Goal: Task Accomplishment & Management: Manage account settings

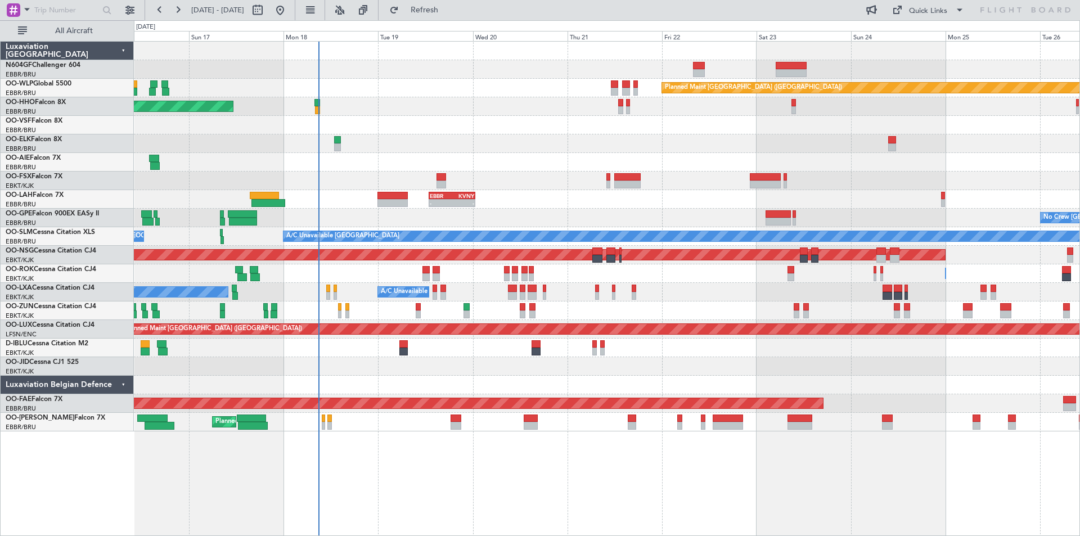
click at [421, 131] on div "Planned Maint [GEOGRAPHIC_DATA] ([GEOGRAPHIC_DATA]) AOG Maint Geneva ([GEOGRAPH…" at bounding box center [607, 237] width 946 height 390
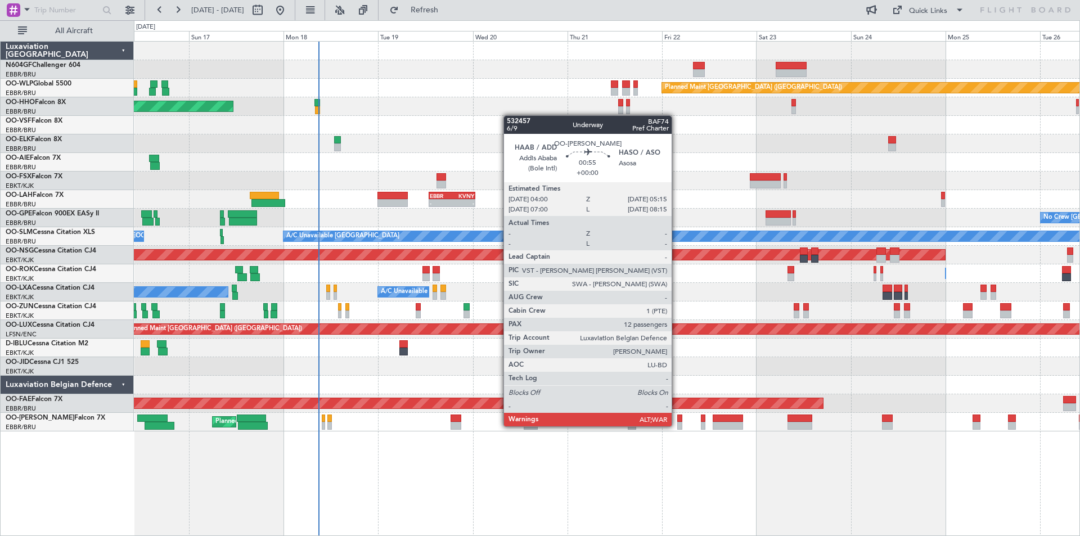
click at [677, 425] on div at bounding box center [679, 426] width 5 height 8
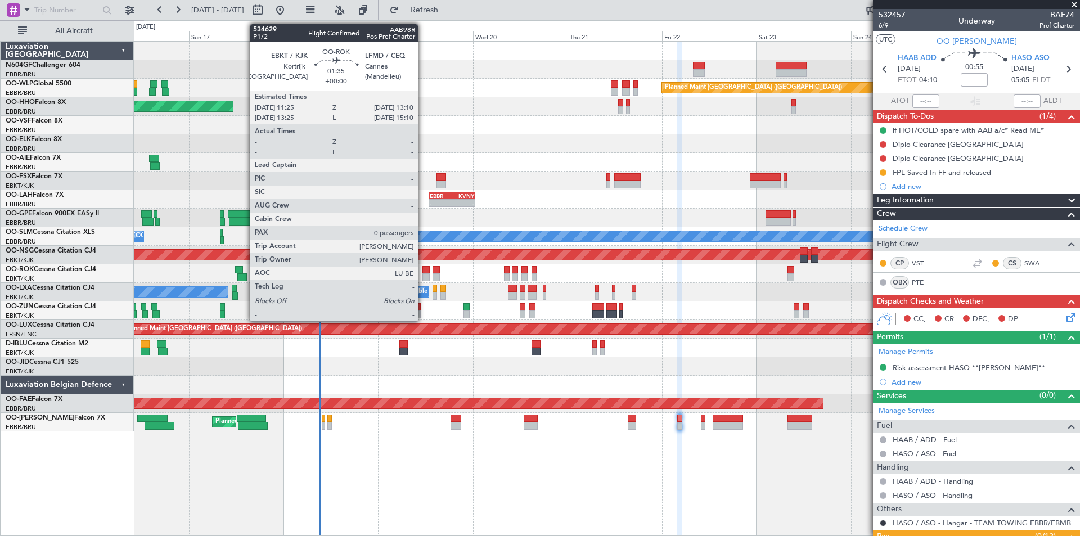
click at [423, 274] on div at bounding box center [426, 277] width 7 height 8
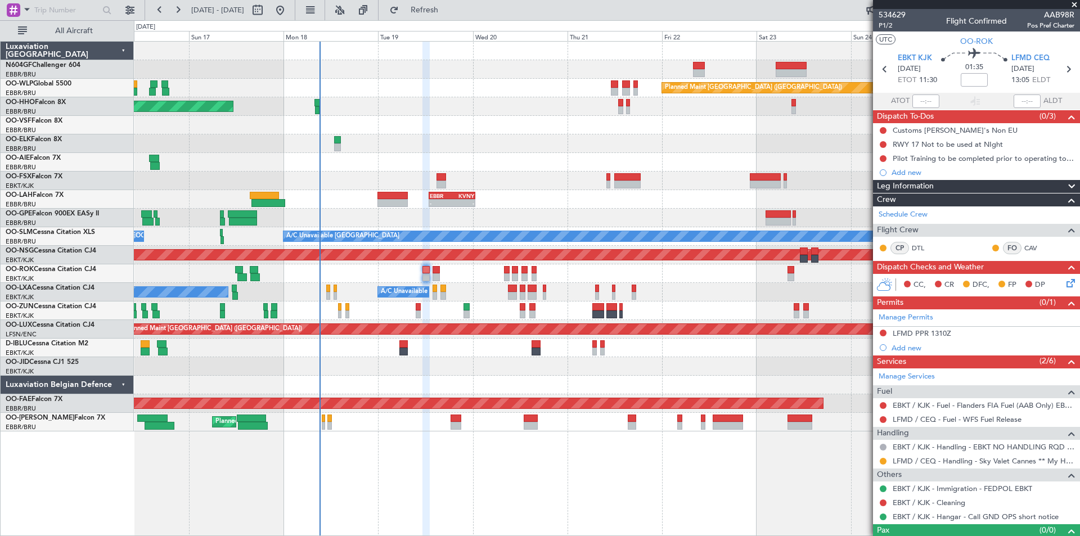
click at [431, 277] on div "Owner [GEOGRAPHIC_DATA]-[GEOGRAPHIC_DATA] Owner [GEOGRAPHIC_DATA]-[GEOGRAPHIC_D…" at bounding box center [607, 273] width 946 height 19
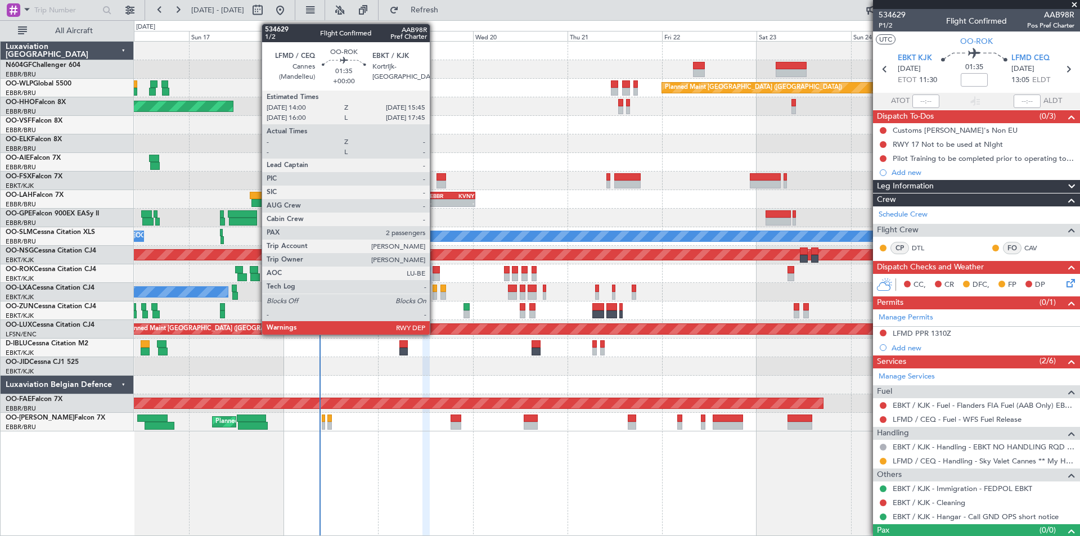
click at [435, 277] on div at bounding box center [436, 277] width 7 height 8
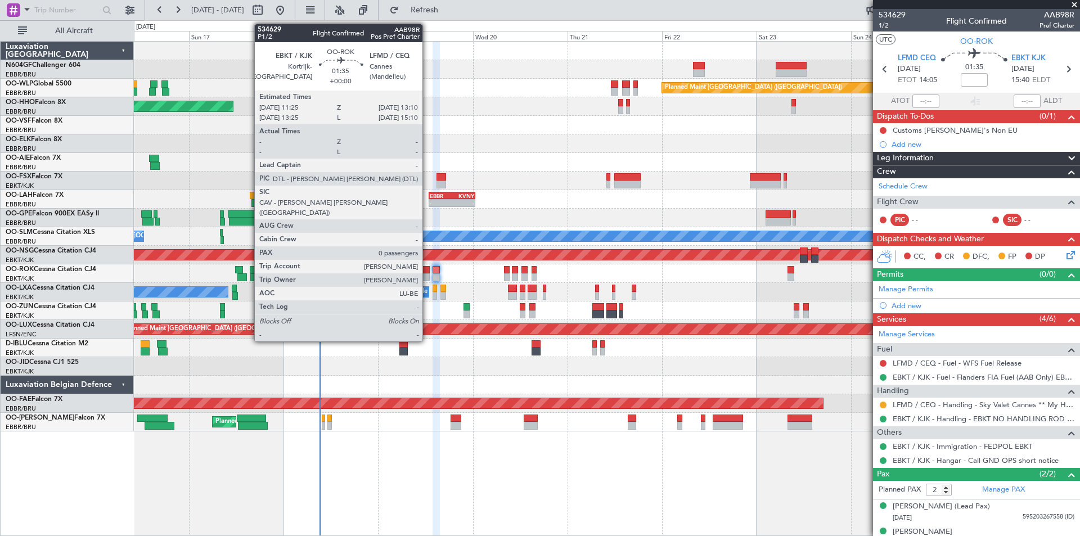
click at [428, 273] on div at bounding box center [426, 277] width 7 height 8
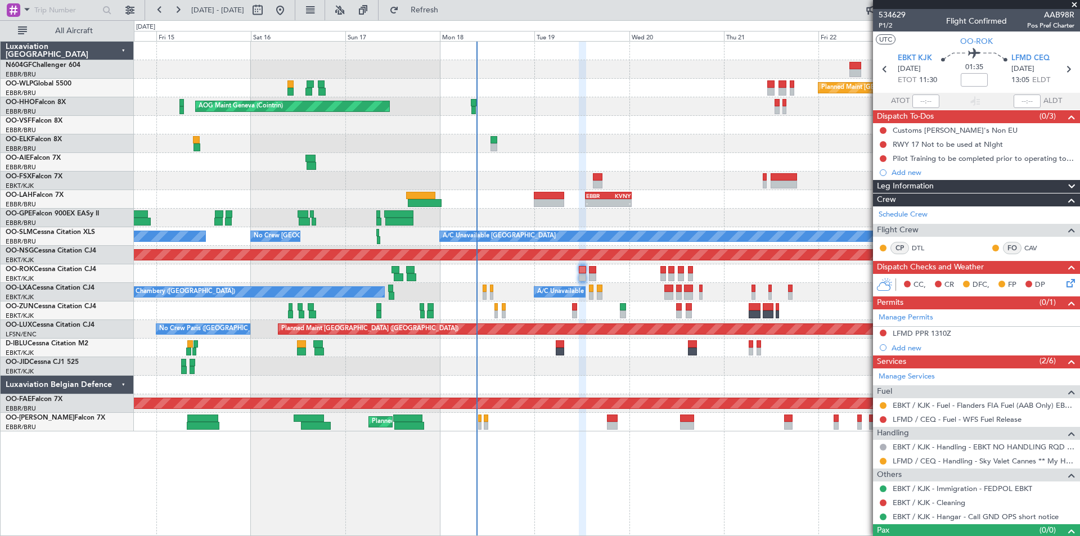
click at [564, 442] on div "Planned Maint [GEOGRAPHIC_DATA] ([GEOGRAPHIC_DATA]) AOG Maint Geneva ([GEOGRAPH…" at bounding box center [607, 288] width 946 height 495
click at [1030, 54] on span "LFMD CEQ" at bounding box center [1031, 58] width 38 height 11
click at [1033, 55] on span "LFMD CEQ" at bounding box center [1031, 58] width 38 height 11
click at [452, 2] on button "Refresh" at bounding box center [418, 10] width 68 height 18
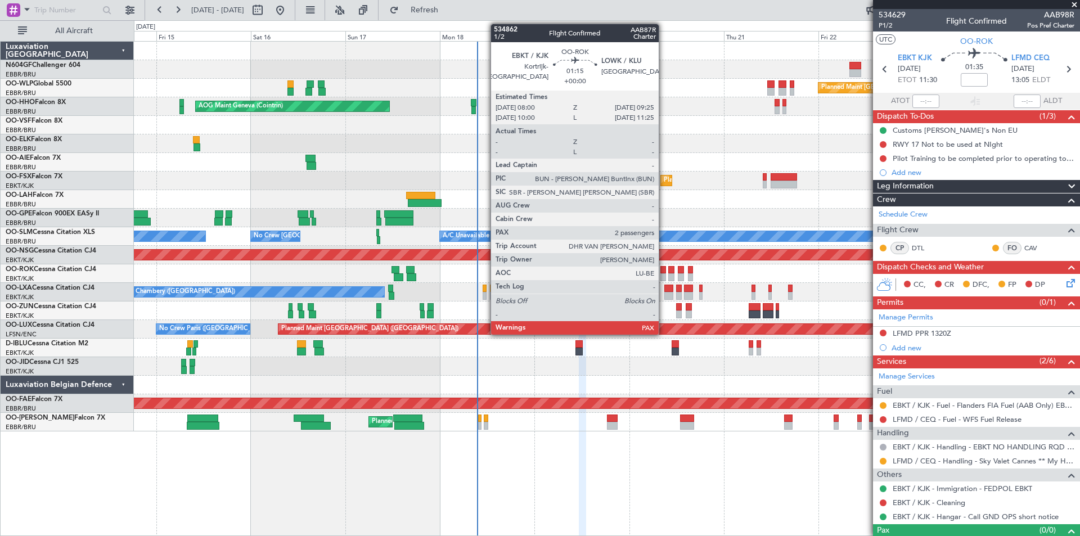
click at [664, 273] on div at bounding box center [664, 277] width 6 height 8
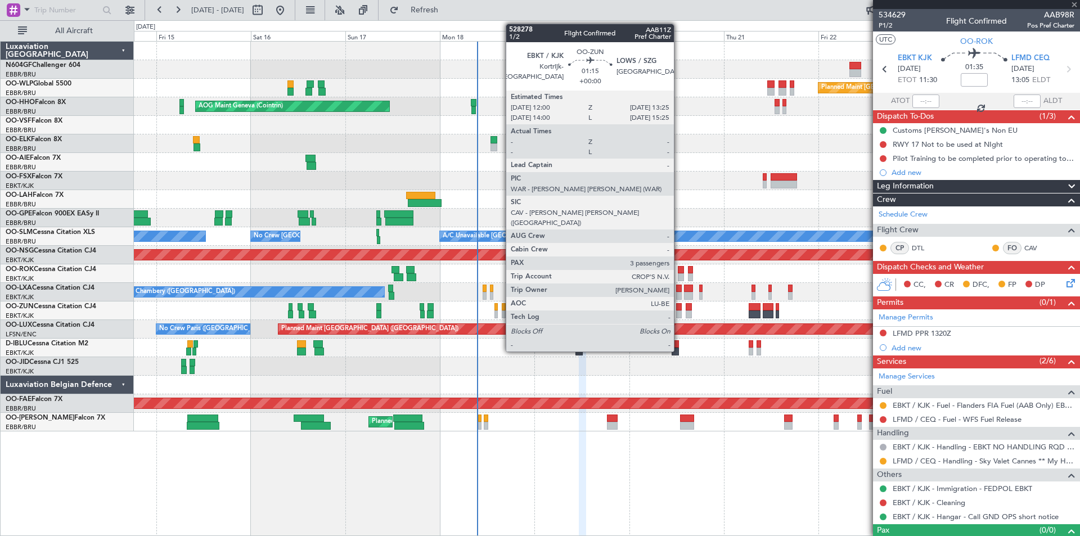
type input "2"
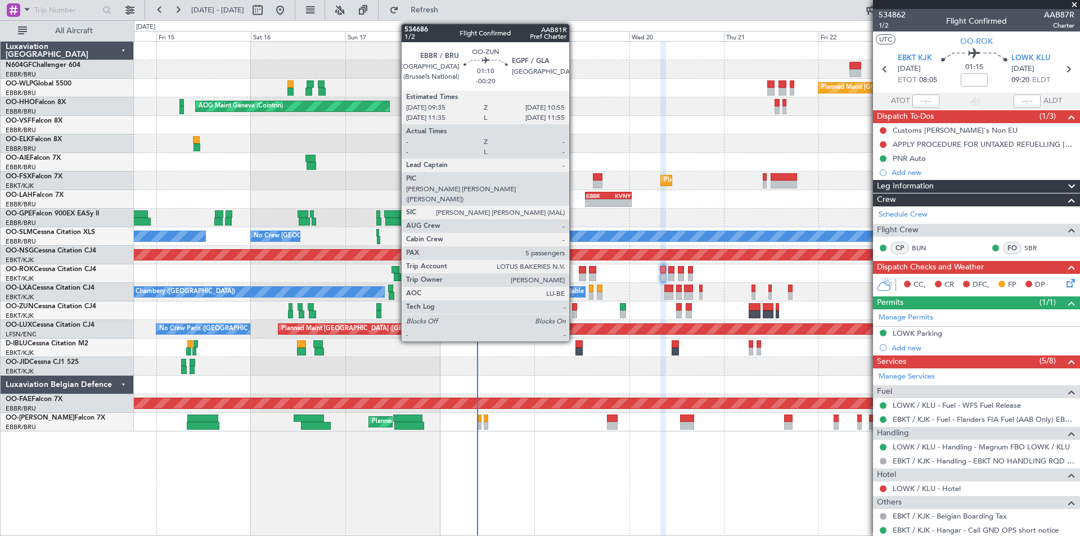
click at [575, 312] on div at bounding box center [575, 315] width 6 height 8
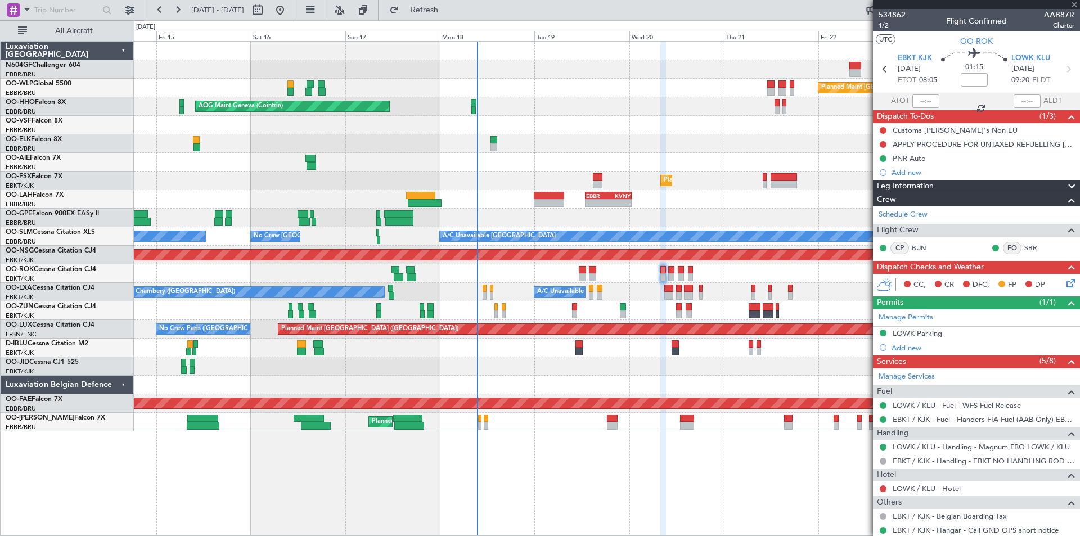
type input "-00:20"
type input "5"
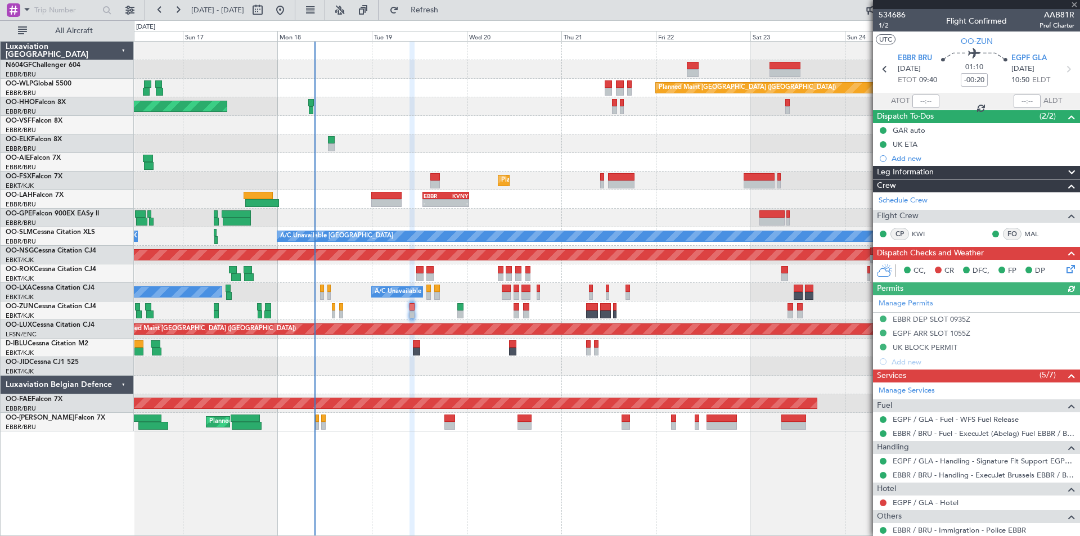
click at [373, 333] on div "Planned Maint [GEOGRAPHIC_DATA] ([GEOGRAPHIC_DATA]) AOG Maint Geneva ([GEOGRAPH…" at bounding box center [607, 237] width 946 height 390
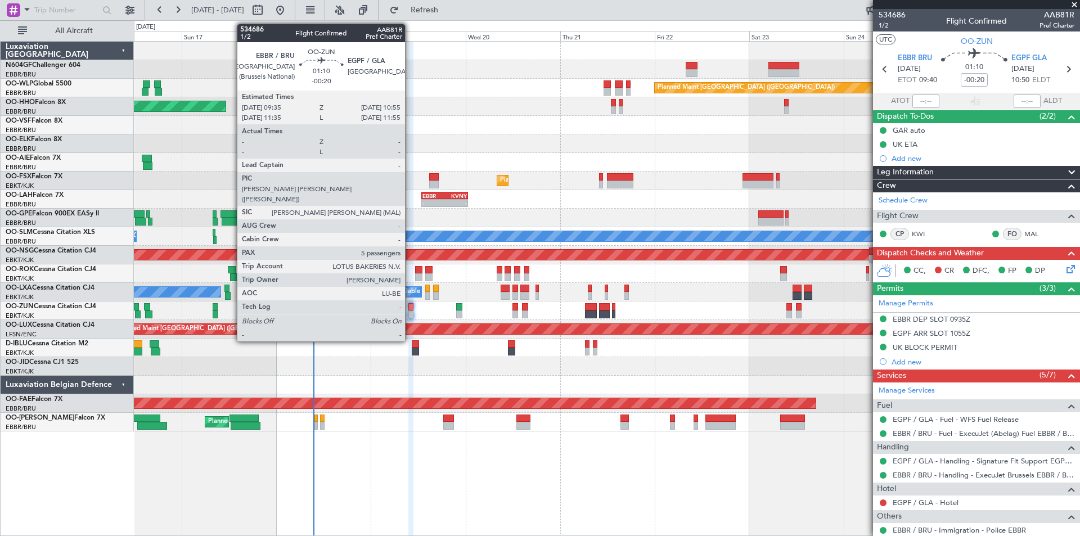
click at [410, 310] on div at bounding box center [412, 307] width 6 height 8
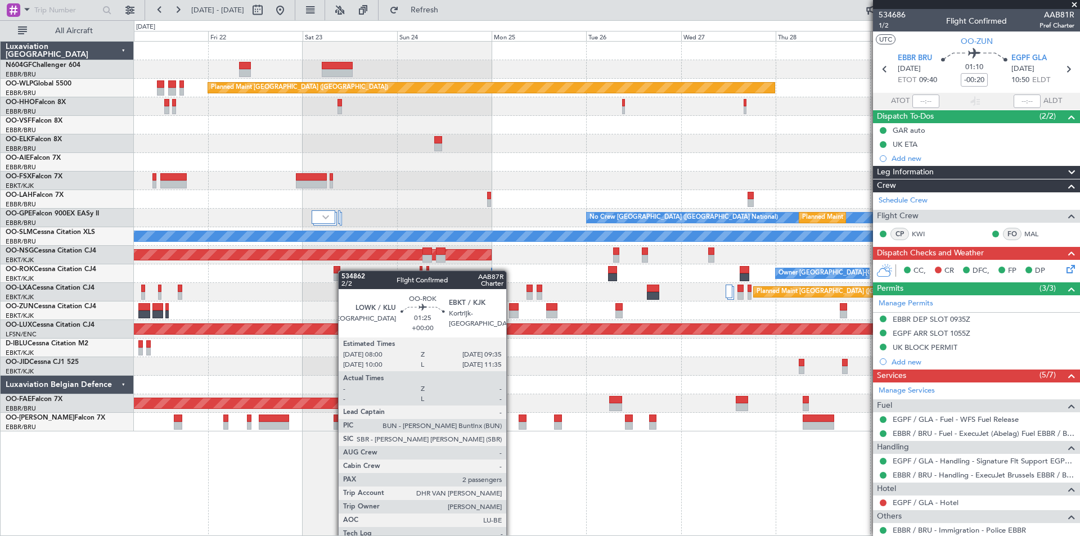
click at [329, 261] on div "Planned Maint [GEOGRAPHIC_DATA] ([GEOGRAPHIC_DATA]) Planned Maint [GEOGRAPHIC_D…" at bounding box center [607, 237] width 946 height 390
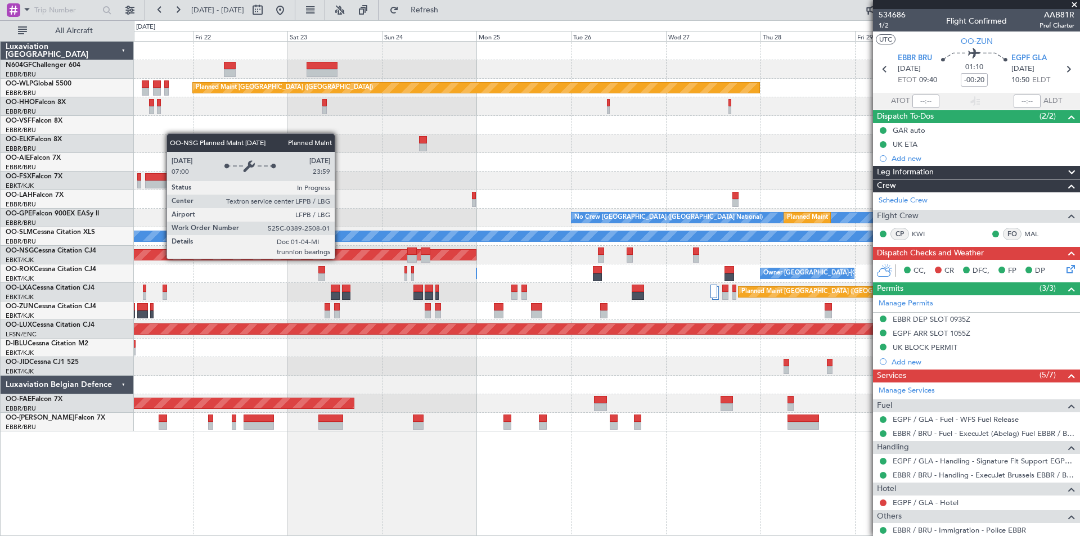
click at [1080, 469] on html "[DATE] - [DATE] Refresh Quick Links All Aircraft Planned Maint [GEOGRAPHIC_DATA…" at bounding box center [540, 268] width 1080 height 536
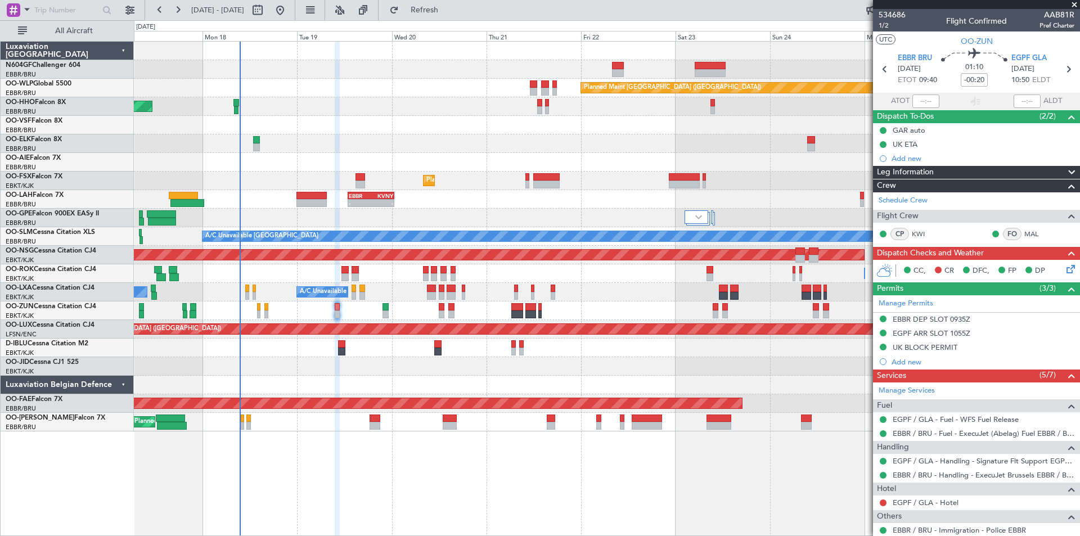
click at [261, 442] on div "Planned Maint [GEOGRAPHIC_DATA] ([GEOGRAPHIC_DATA]) AOG Maint Geneva ([GEOGRAPH…" at bounding box center [607, 288] width 946 height 495
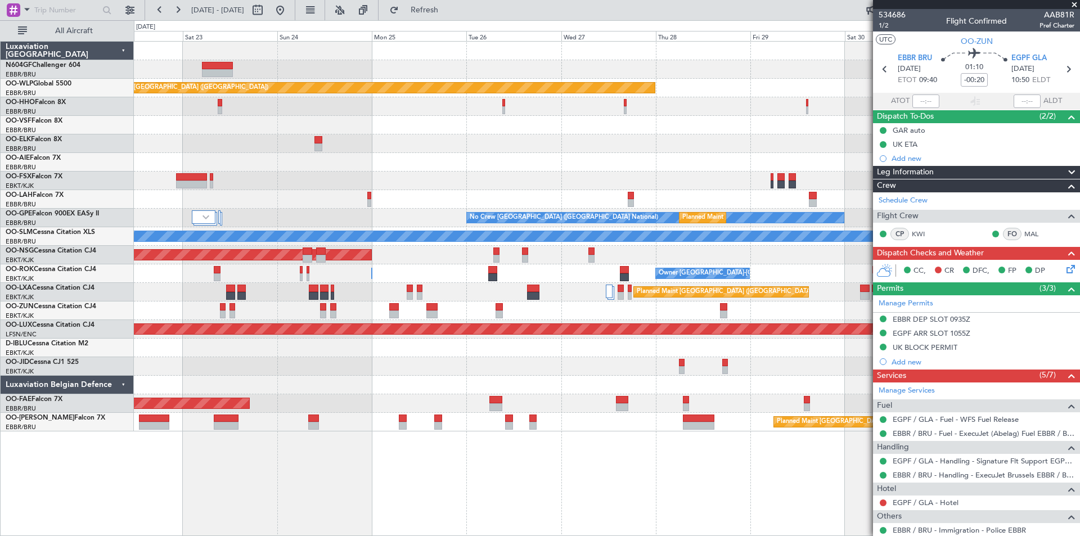
click at [242, 536] on html "[DATE] - [DATE] Refresh Quick Links All Aircraft Planned Maint [GEOGRAPHIC_DATA…" at bounding box center [540, 268] width 1080 height 536
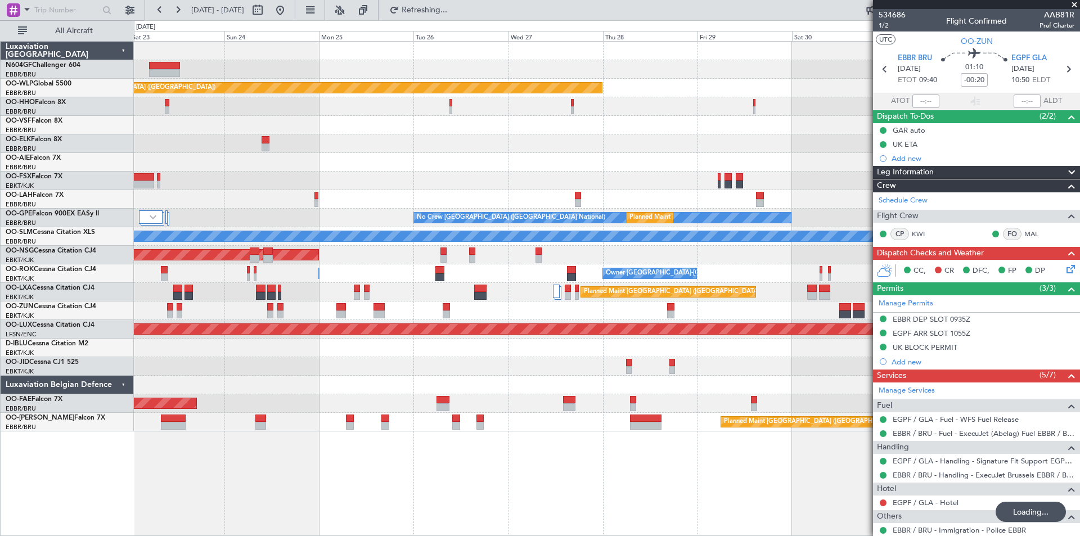
drag, startPoint x: 916, startPoint y: 369, endPoint x: 886, endPoint y: 375, distance: 30.5
click at [905, 372] on div "Services (5/7)" at bounding box center [976, 376] width 207 height 13
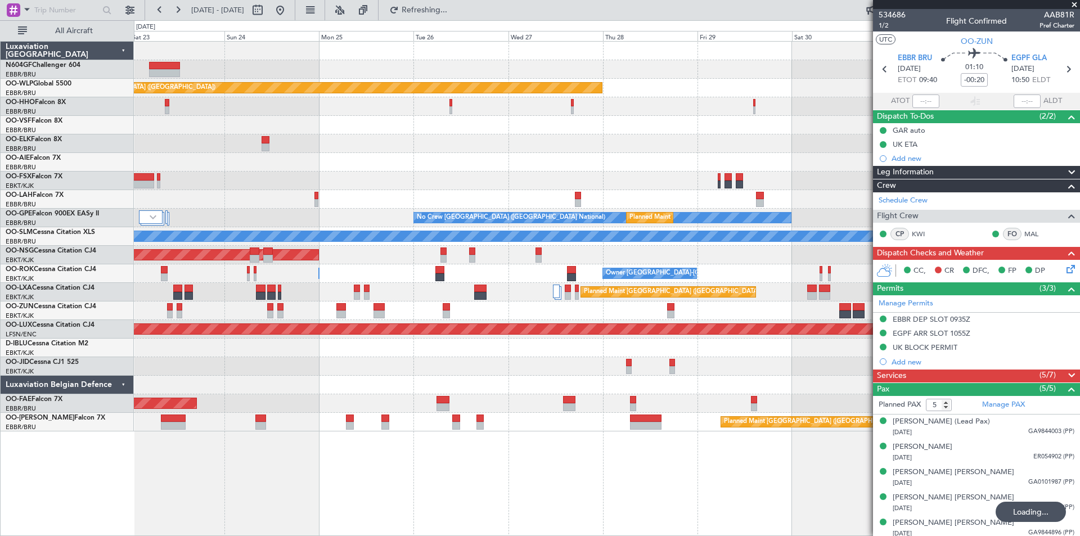
click at [876, 378] on div "Services (5/7)" at bounding box center [976, 376] width 207 height 13
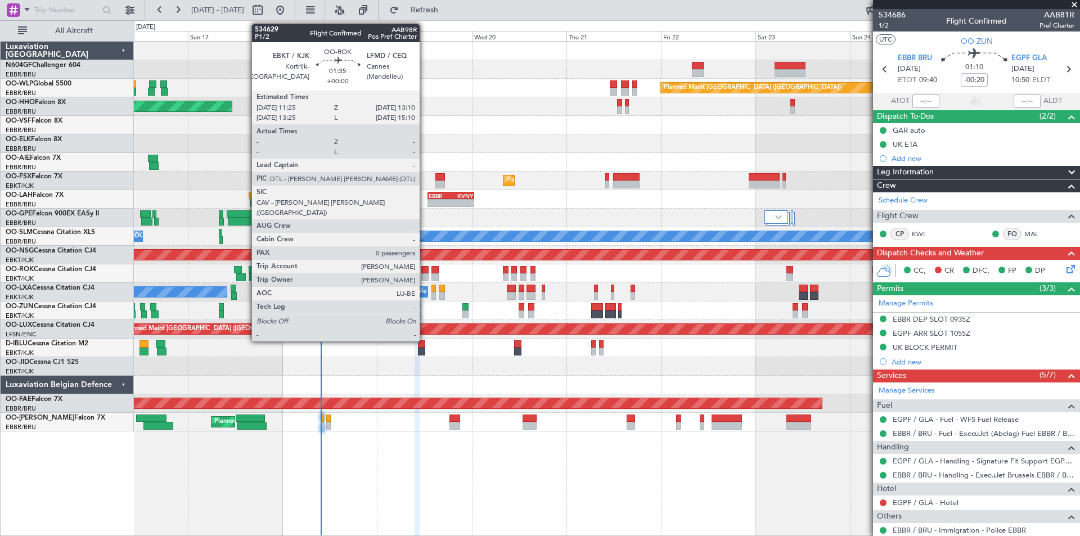
click at [425, 275] on div at bounding box center [424, 277] width 7 height 8
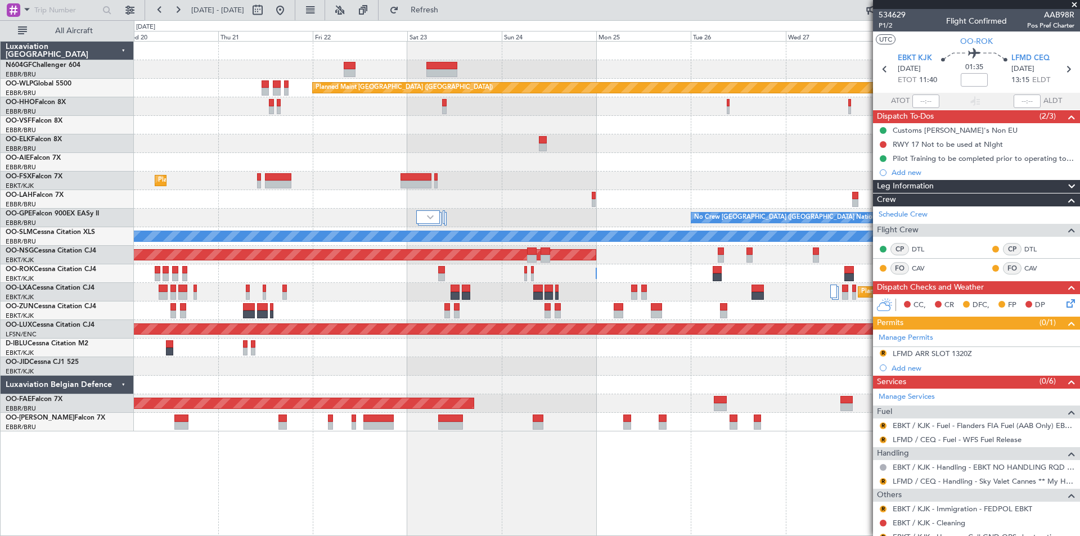
click at [407, 499] on div "Planned Maint [GEOGRAPHIC_DATA] ([GEOGRAPHIC_DATA]) Planned Maint [GEOGRAPHIC_D…" at bounding box center [607, 288] width 946 height 495
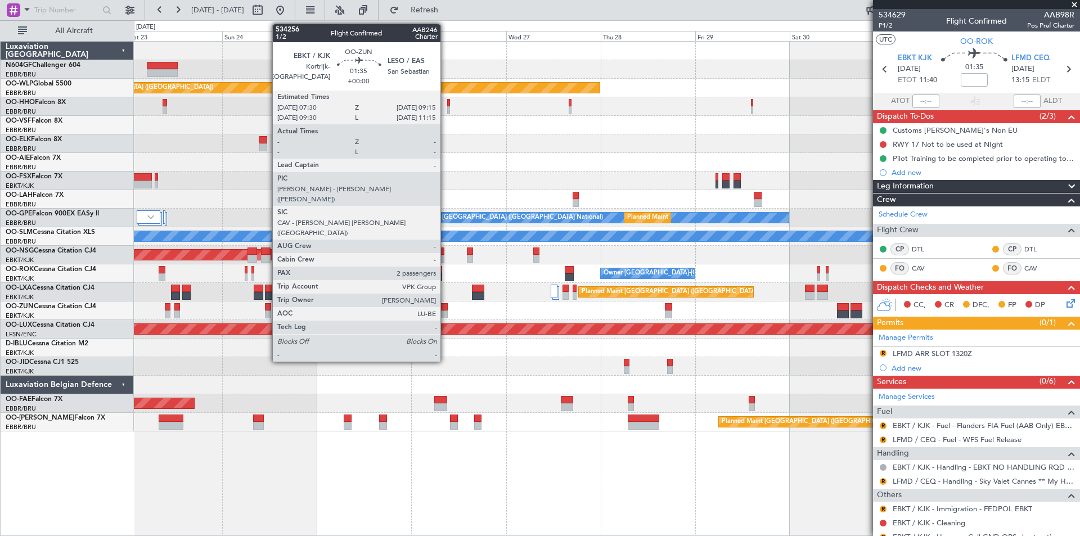
click at [446, 310] on div at bounding box center [444, 307] width 7 height 8
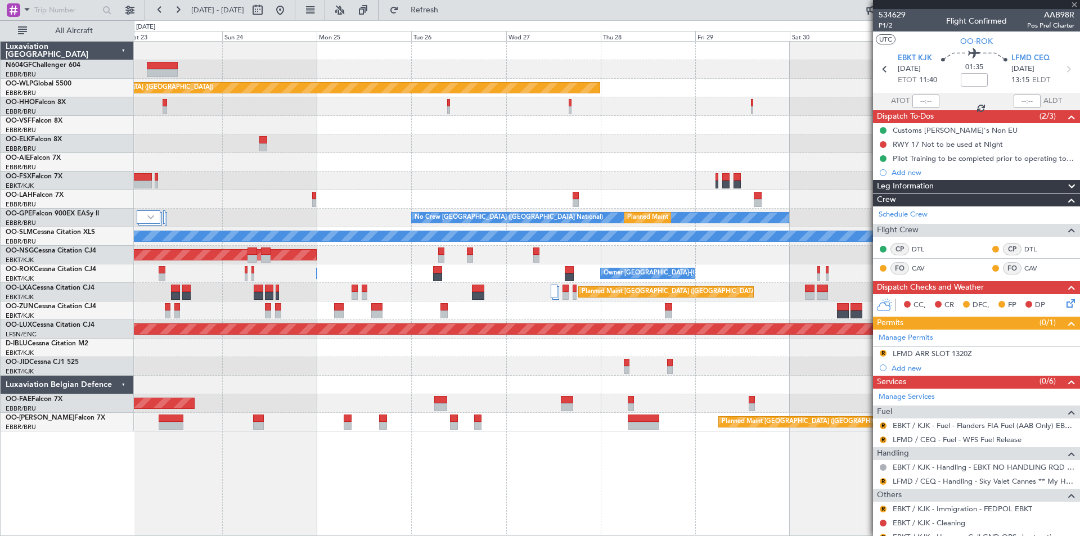
type input "2"
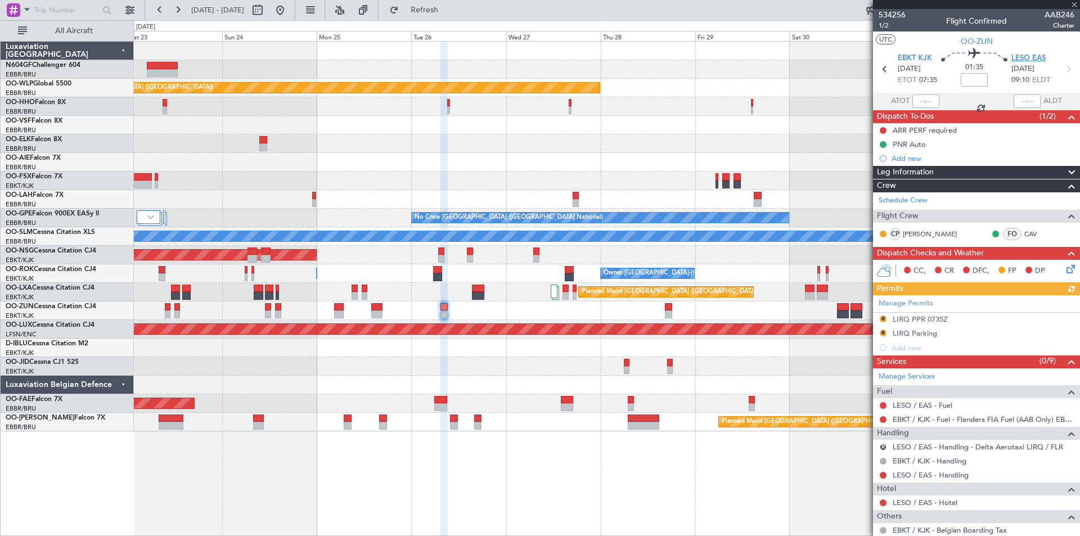
click at [1016, 56] on span "LESO EAS" at bounding box center [1029, 58] width 34 height 11
click at [891, 343] on fb-app "[DATE] - [DATE] Refresh Quick Links All Aircraft Planned Maint [GEOGRAPHIC_DATA…" at bounding box center [540, 272] width 1080 height 528
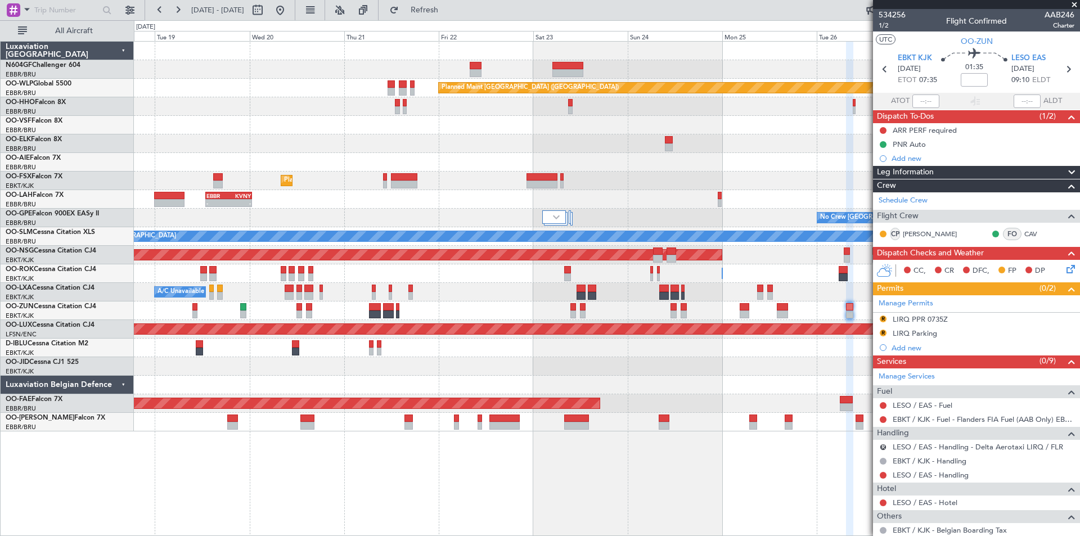
click at [788, 331] on div "Planned Maint [GEOGRAPHIC_DATA] ([GEOGRAPHIC_DATA]) AOG Maint Geneva ([GEOGRAPH…" at bounding box center [607, 237] width 946 height 390
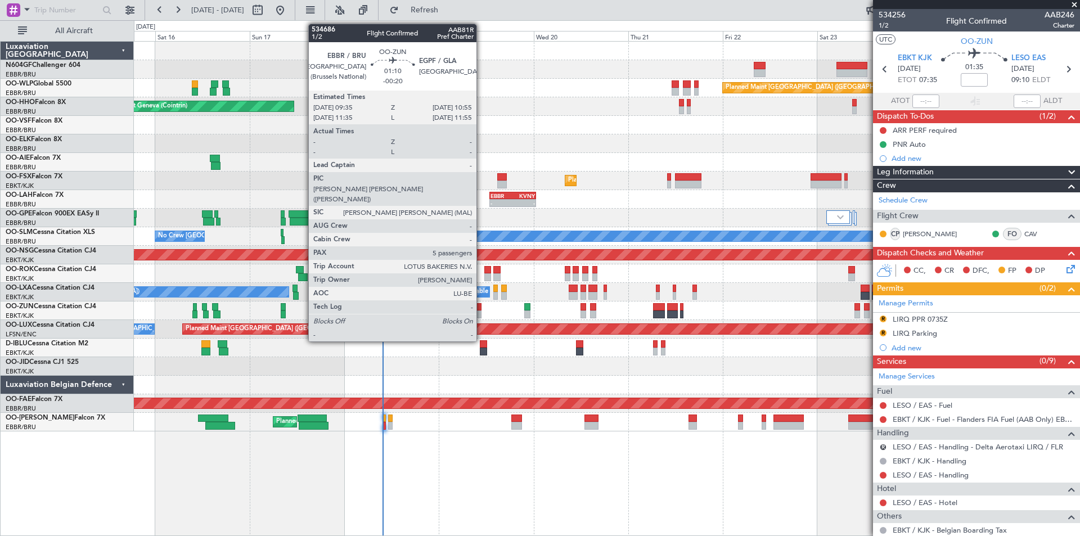
click at [479, 311] on div at bounding box center [480, 315] width 6 height 8
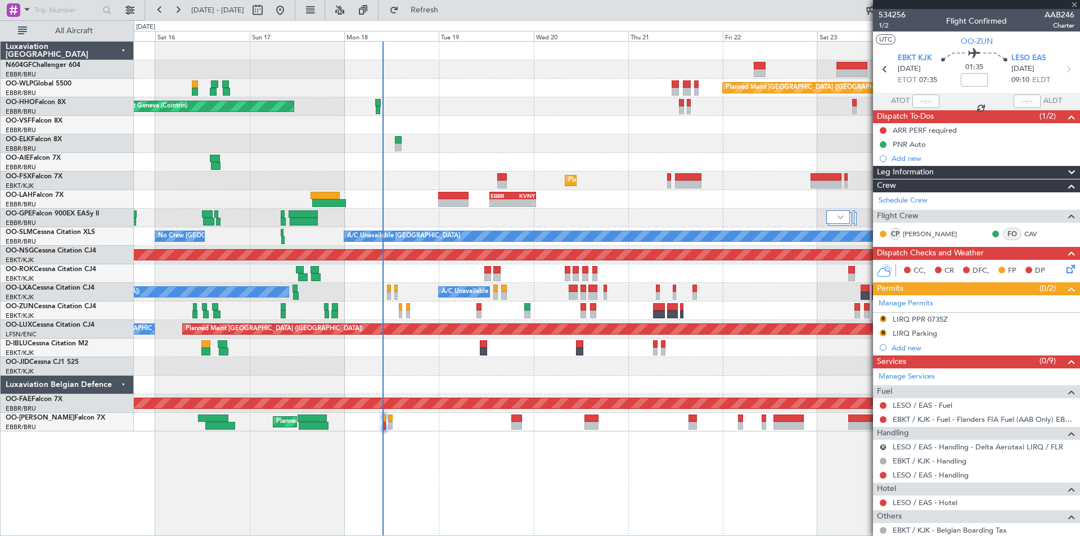
type input "-00:20"
type input "5"
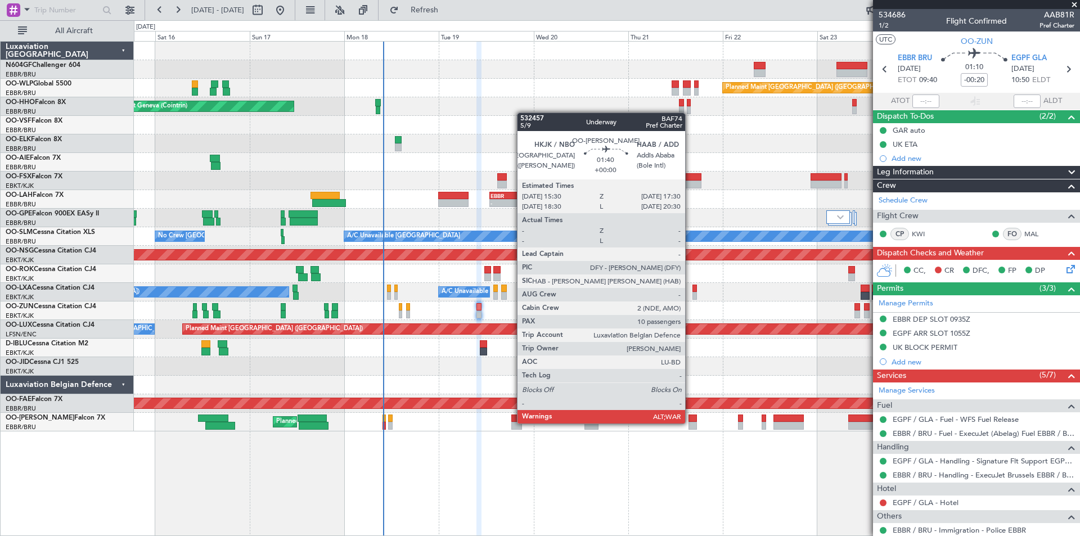
click at [699, 436] on div "Planned Maint [GEOGRAPHIC_DATA] ([GEOGRAPHIC_DATA]) AOG Maint Geneva ([GEOGRAPH…" at bounding box center [607, 288] width 946 height 495
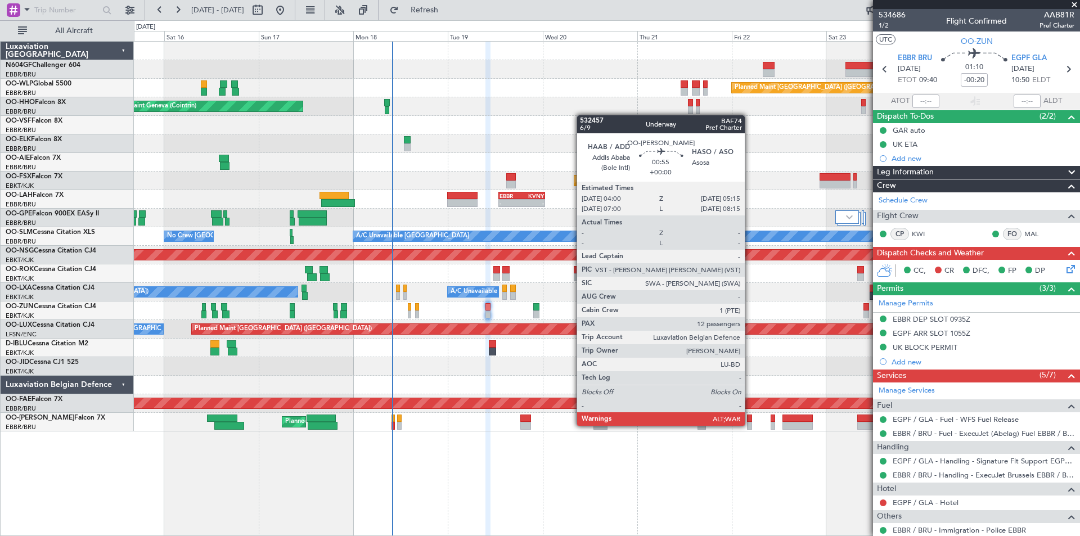
click at [750, 425] on div at bounding box center [749, 426] width 5 height 8
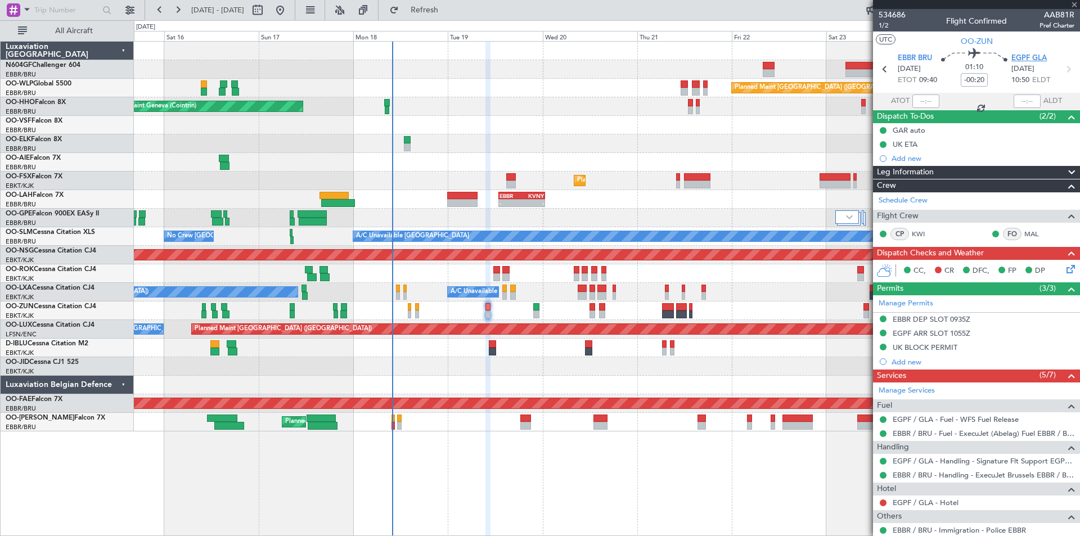
type input "12"
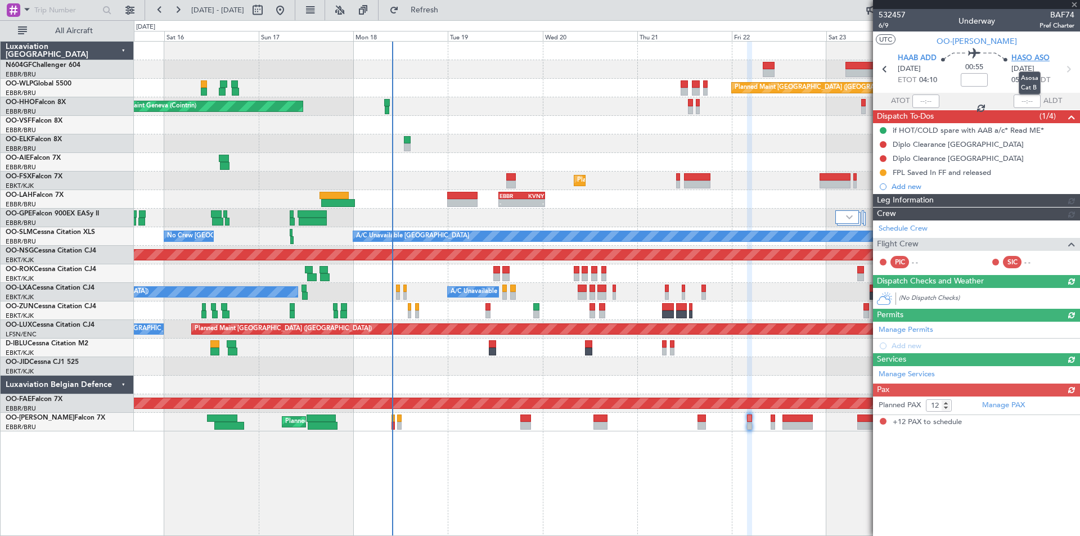
click at [1026, 60] on span "HASO ASO" at bounding box center [1031, 58] width 38 height 11
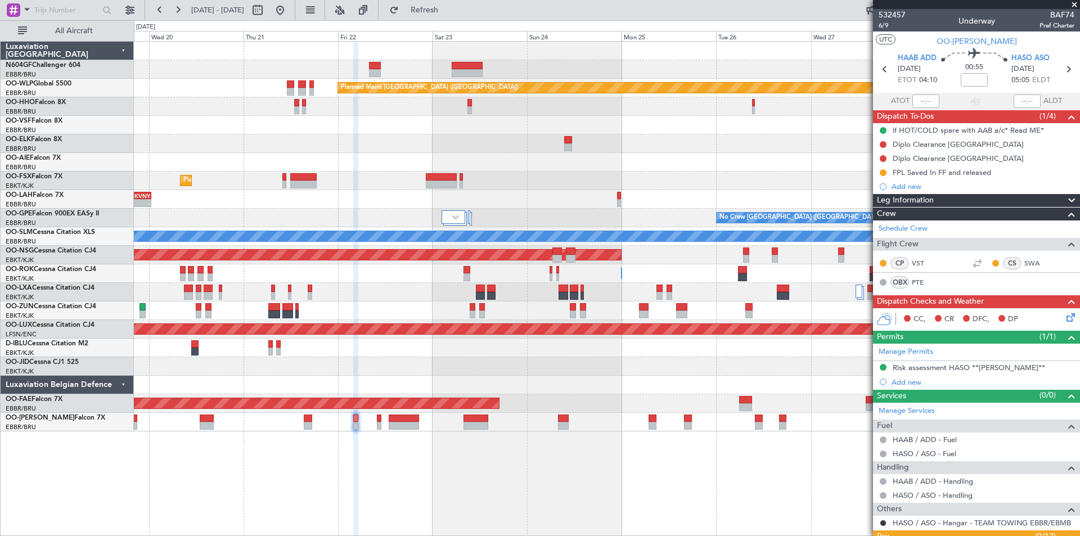
click at [419, 261] on div "Planned Maint Berlin (Brandenburg) AOG Maint Geneva (Cointrin) Planned Maint Ko…" at bounding box center [607, 237] width 946 height 390
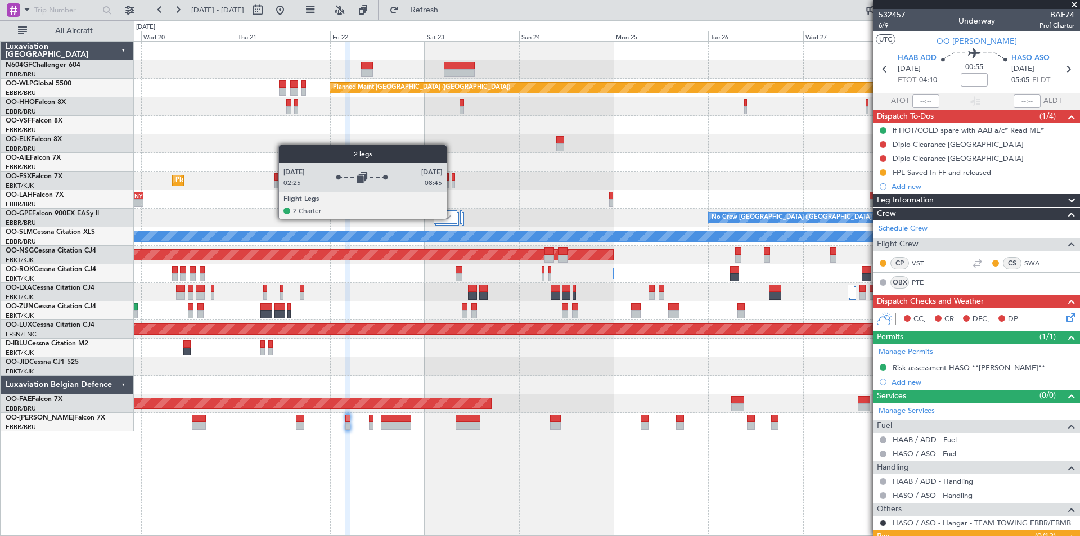
click at [452, 218] on div at bounding box center [446, 217] width 24 height 14
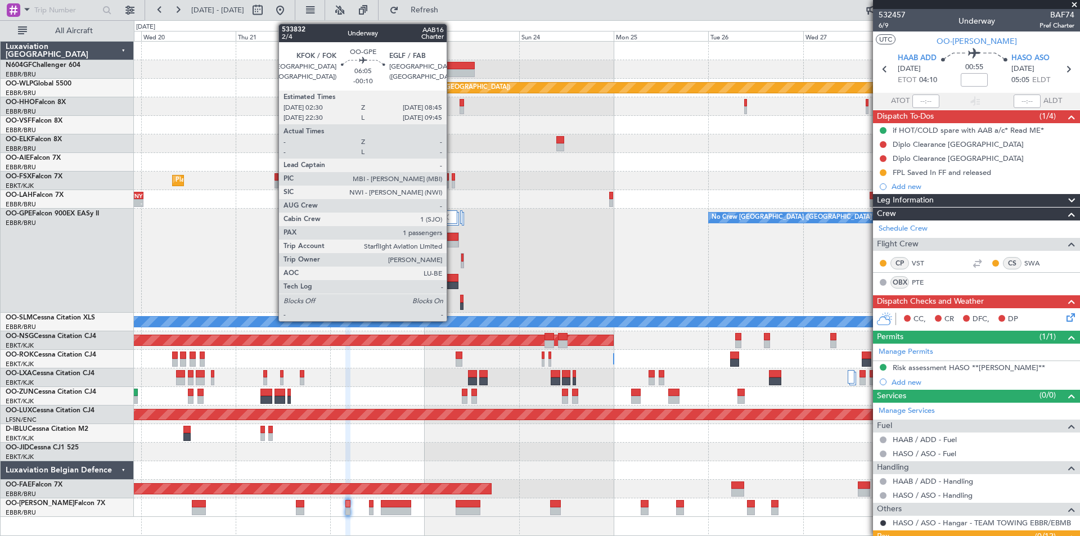
click at [452, 240] on div at bounding box center [446, 237] width 24 height 8
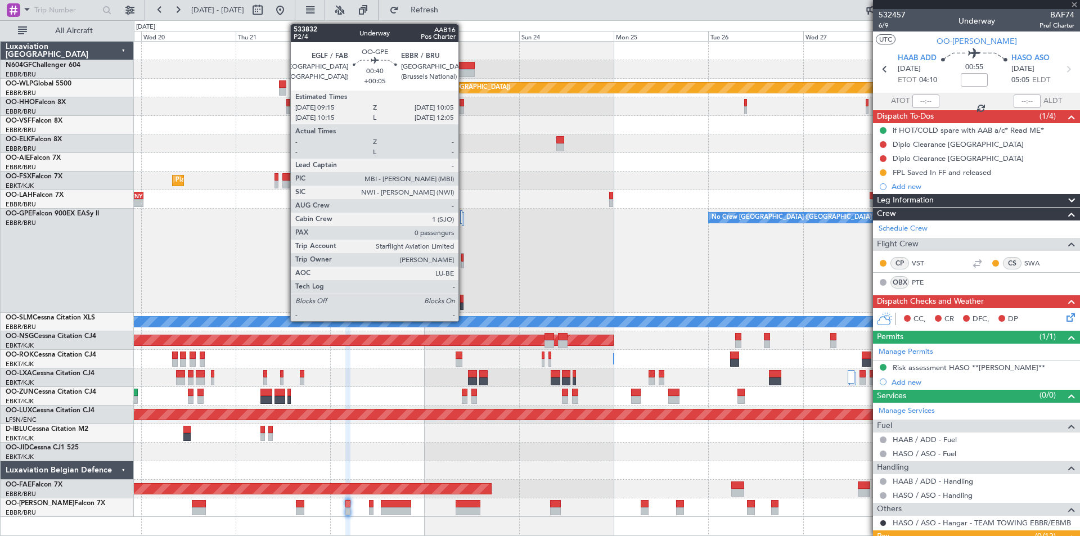
type input "-00:10"
type input "1"
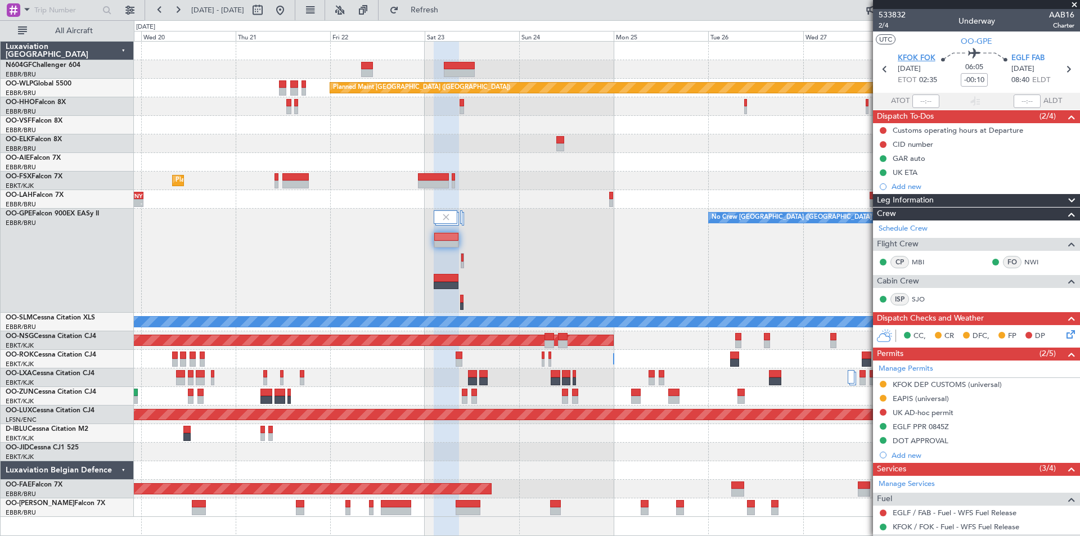
click at [907, 54] on span "KFOK FOK" at bounding box center [917, 58] width 38 height 11
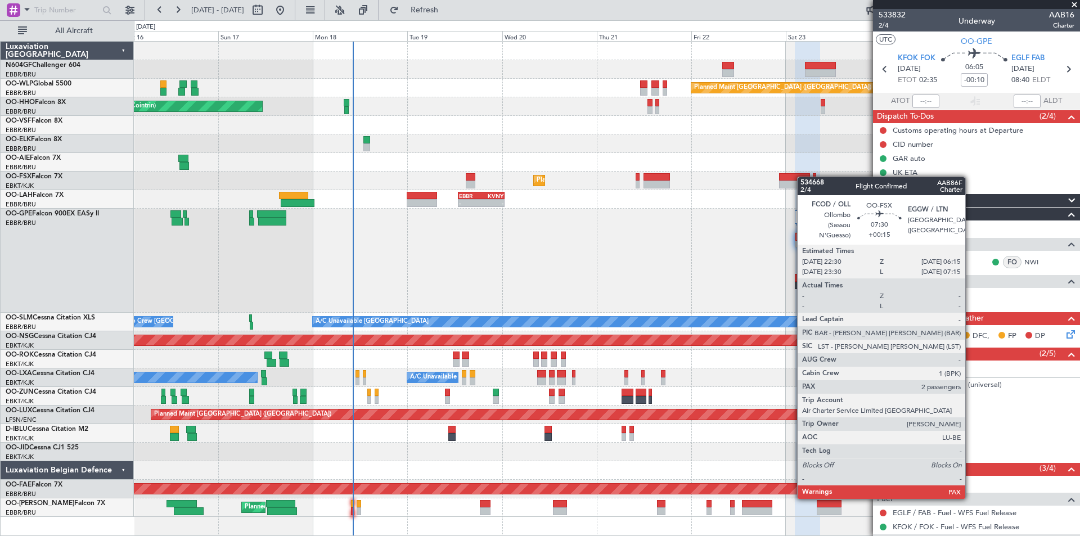
click at [803, 179] on div "Planned Maint Berlin (Brandenburg) AOG Maint Geneva (Cointrin) A/C Unavailable …" at bounding box center [607, 279] width 946 height 475
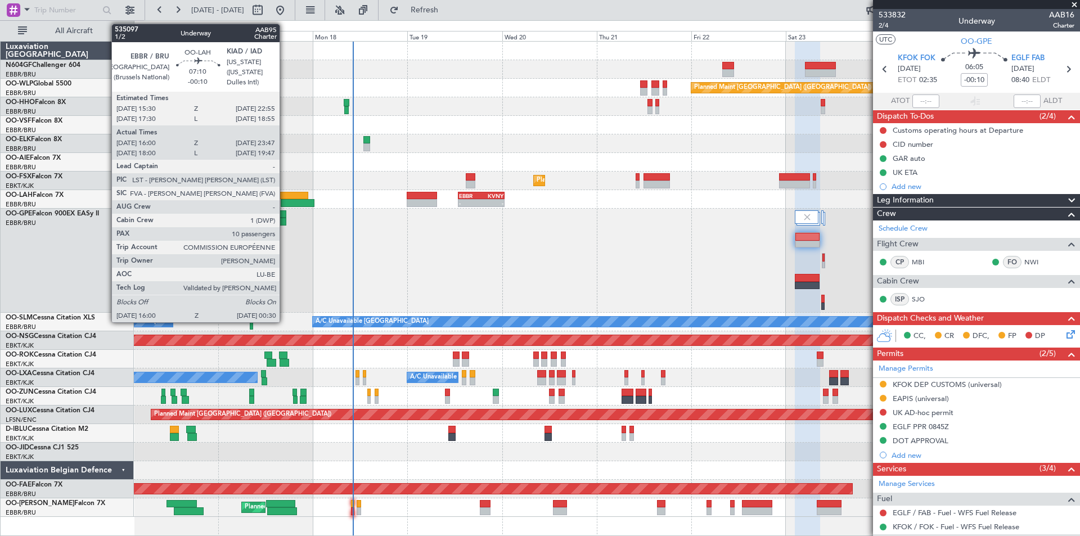
click at [285, 202] on div at bounding box center [298, 203] width 34 height 8
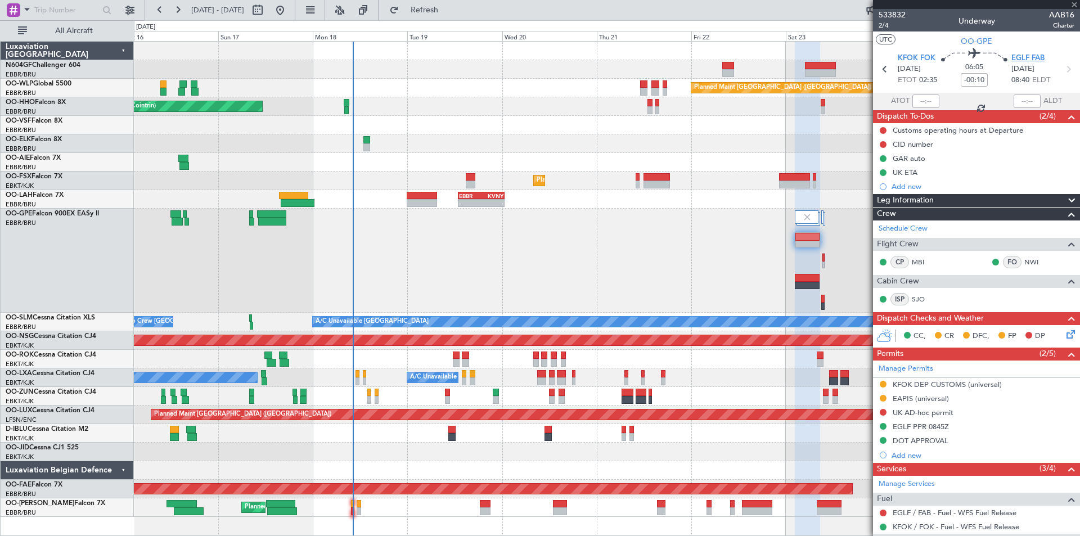
type input "16:10"
type input "23:42"
type input "10"
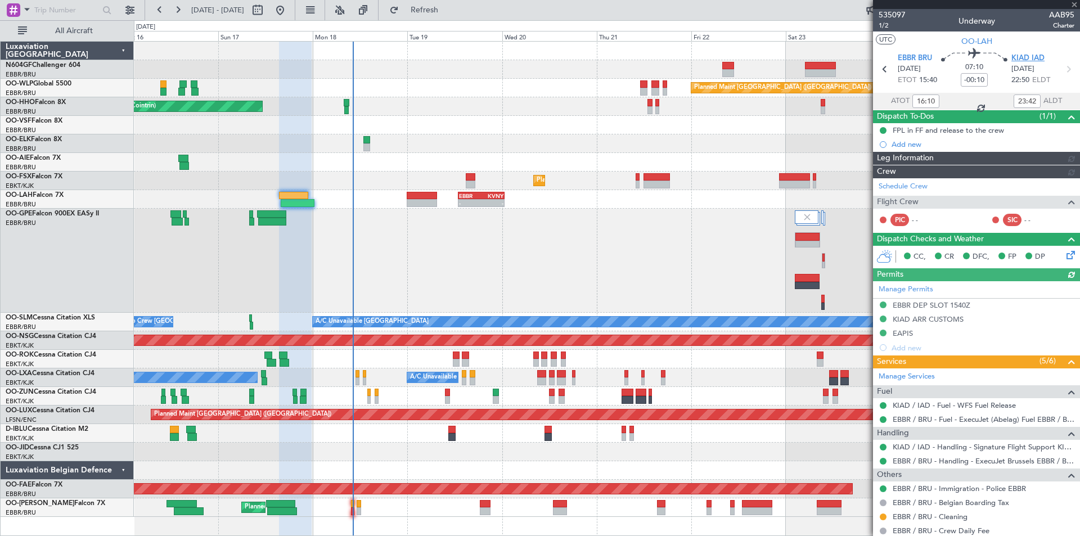
click at [1025, 58] on span "KIAD IAD" at bounding box center [1028, 58] width 33 height 11
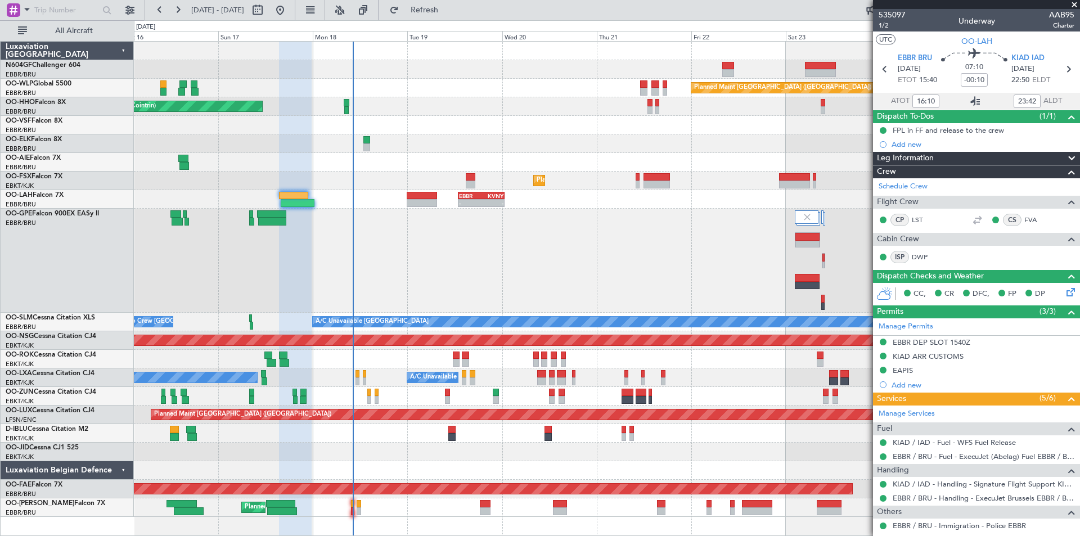
click at [969, 103] on icon at bounding box center [976, 102] width 14 height 14
click at [971, 99] on icon at bounding box center [976, 102] width 14 height 14
click at [971, 104] on icon at bounding box center [976, 102] width 14 height 14
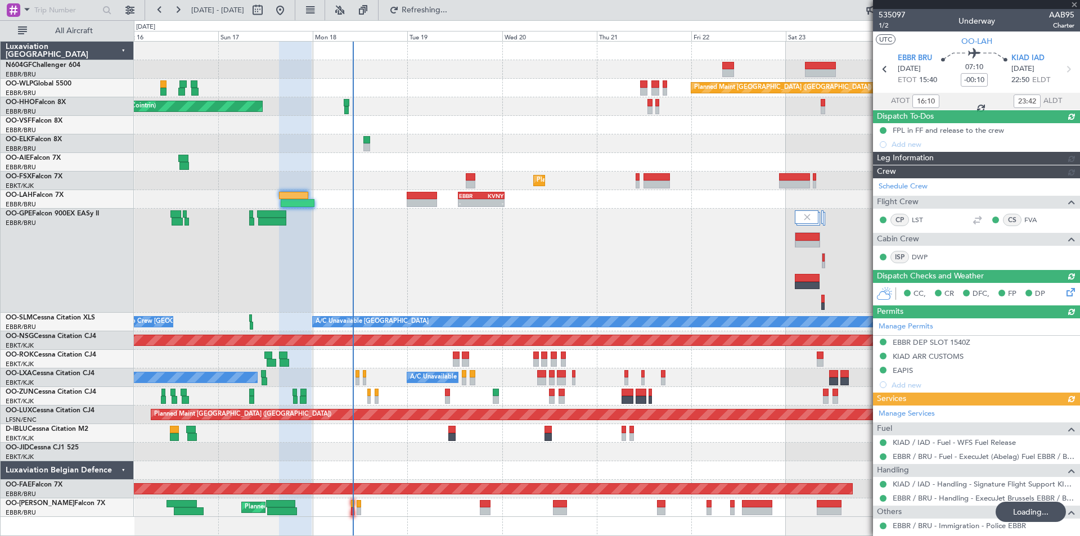
type input "00:24"
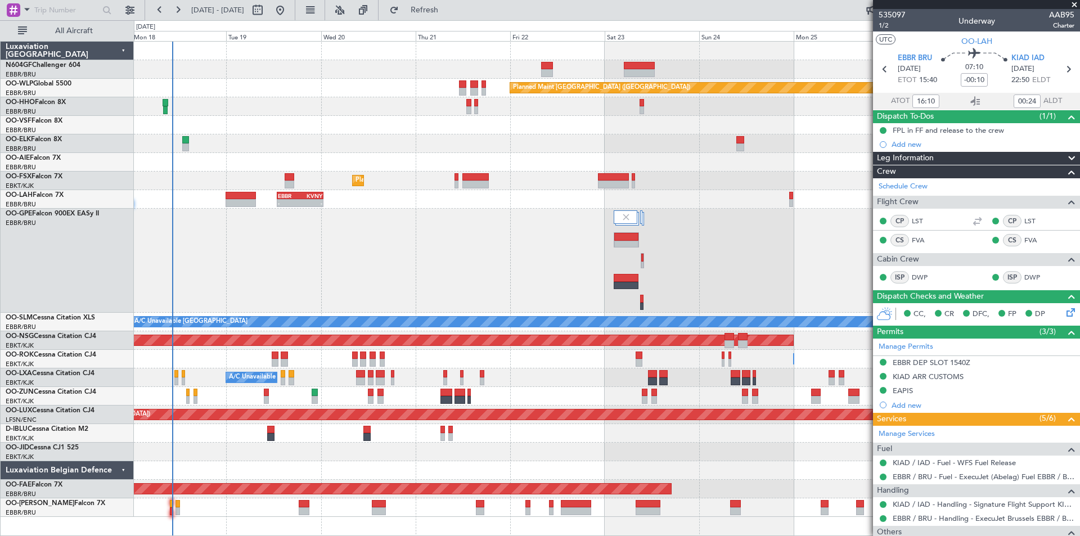
click at [395, 330] on div "Planned Maint Berlin (Brandenburg) AOG Maint Geneva (Cointrin) Planned Maint Ko…" at bounding box center [607, 279] width 946 height 475
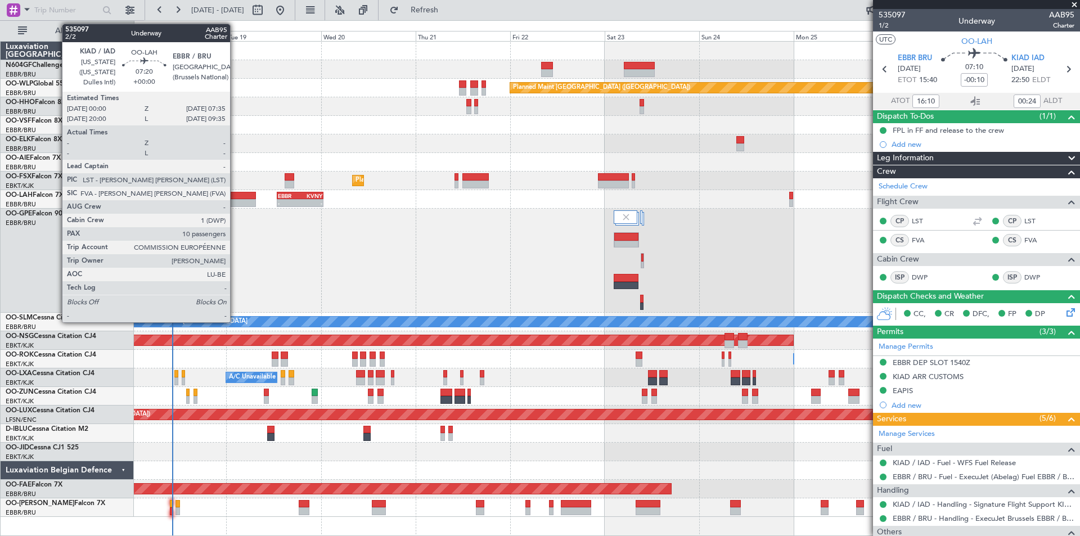
click at [235, 198] on div at bounding box center [241, 196] width 30 height 8
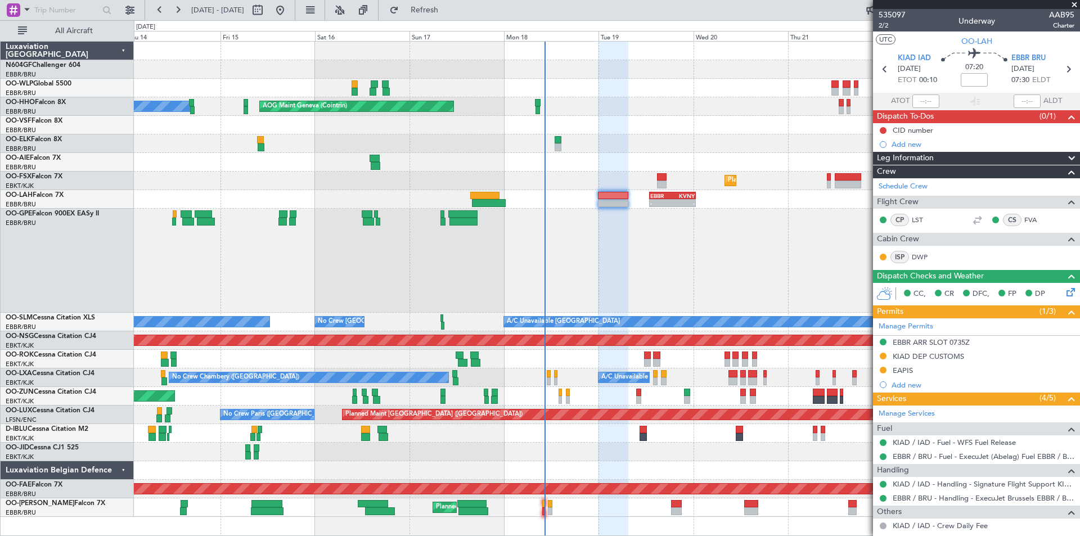
click at [626, 311] on div "No Crew Brussels (Brussels National) No Crew Brussels (Brussels National)" at bounding box center [607, 261] width 946 height 104
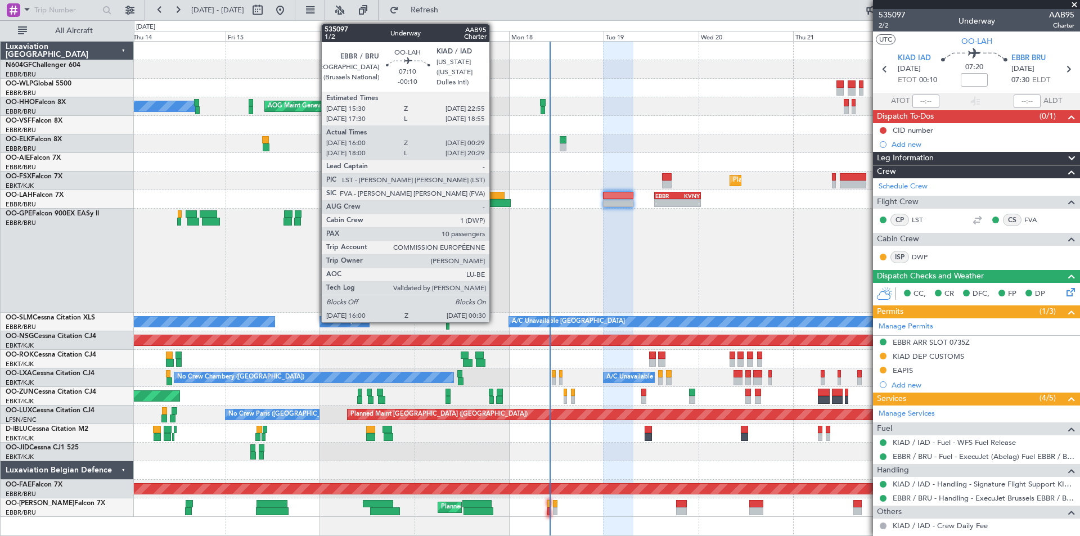
click at [495, 201] on div at bounding box center [494, 203] width 34 height 8
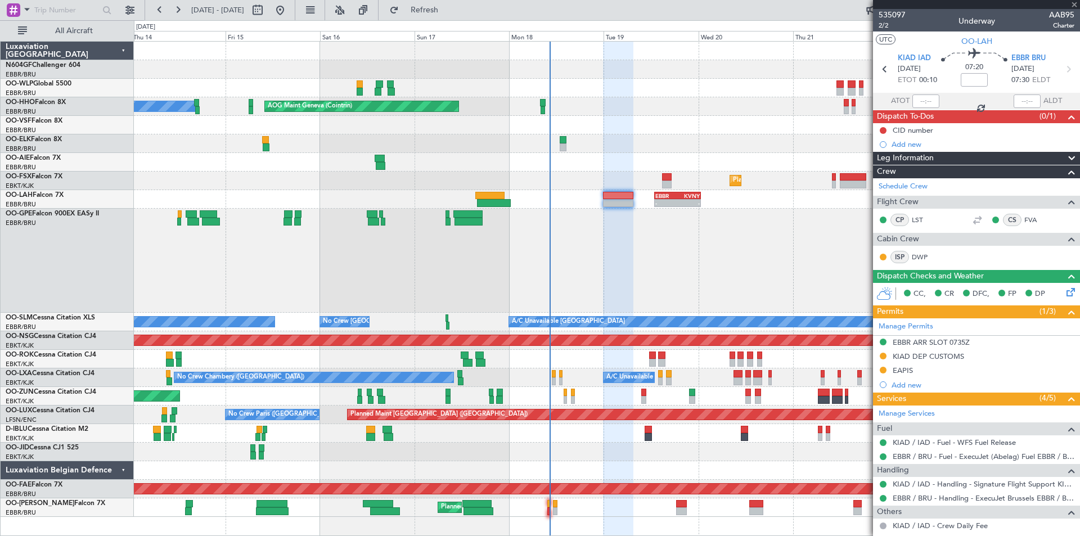
type input "-00:10"
type input "16:10"
type input "00:24"
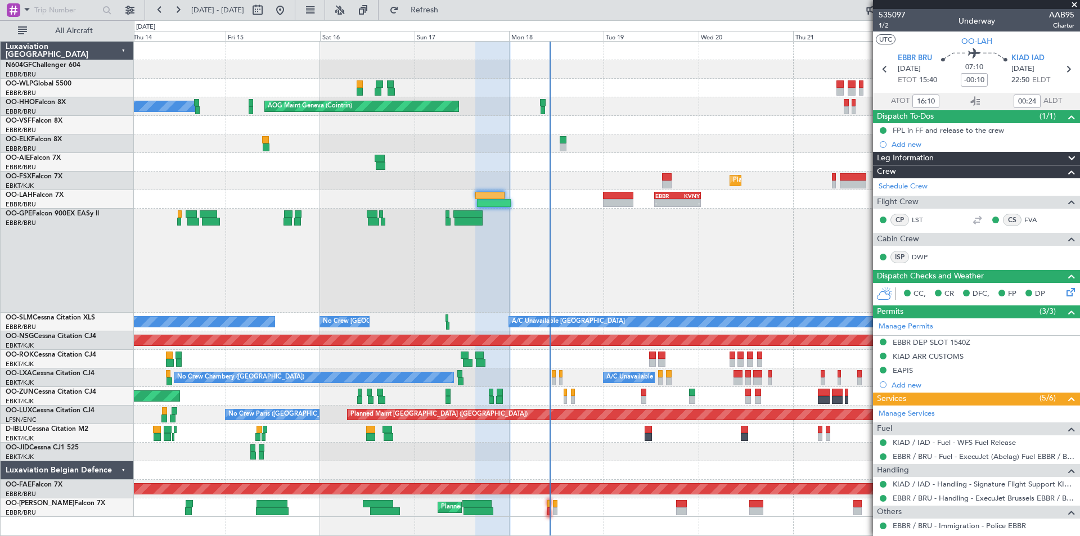
scroll to position [338, 0]
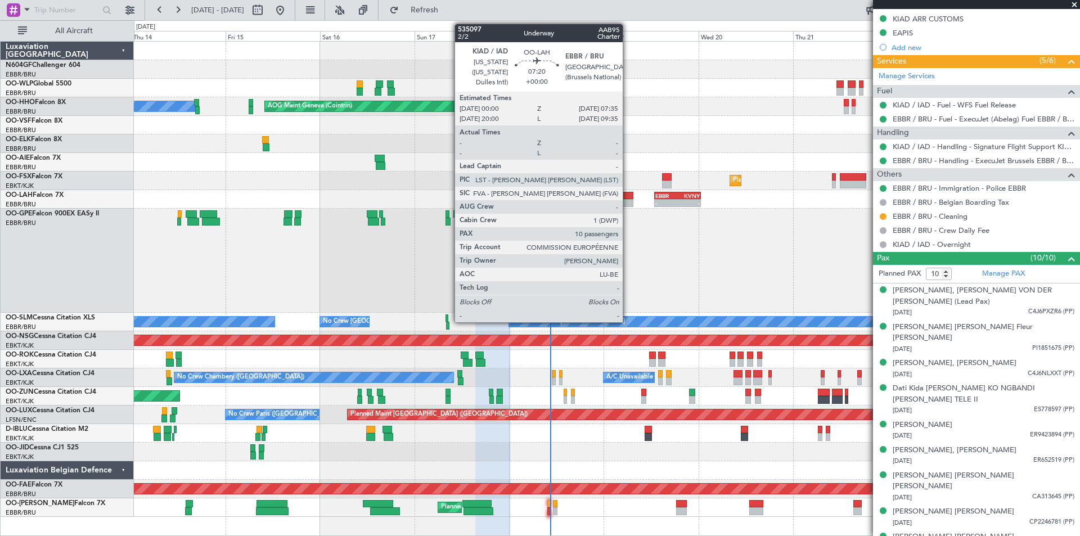
click at [628, 200] on div at bounding box center [618, 203] width 30 height 8
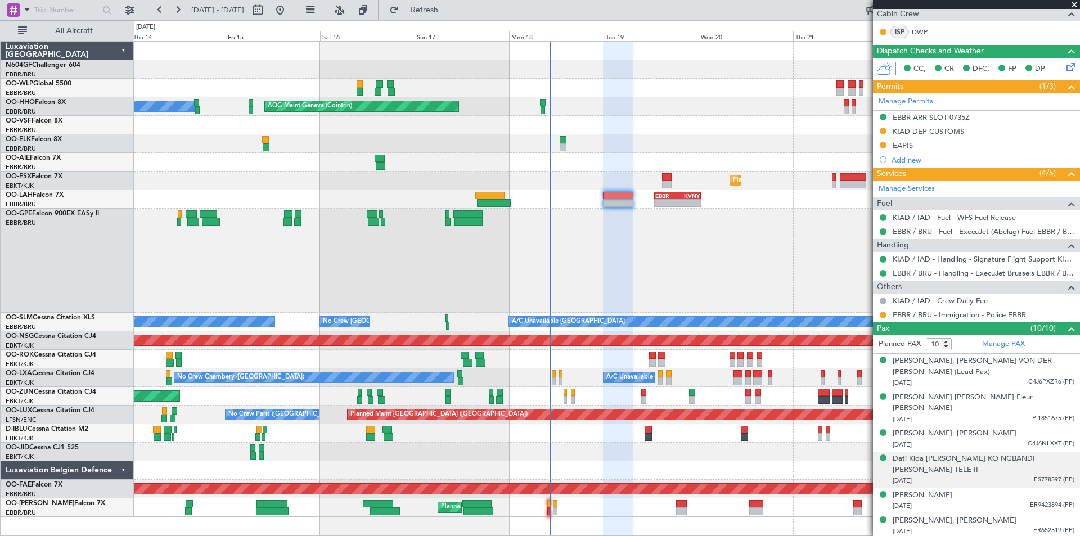
scroll to position [295, 0]
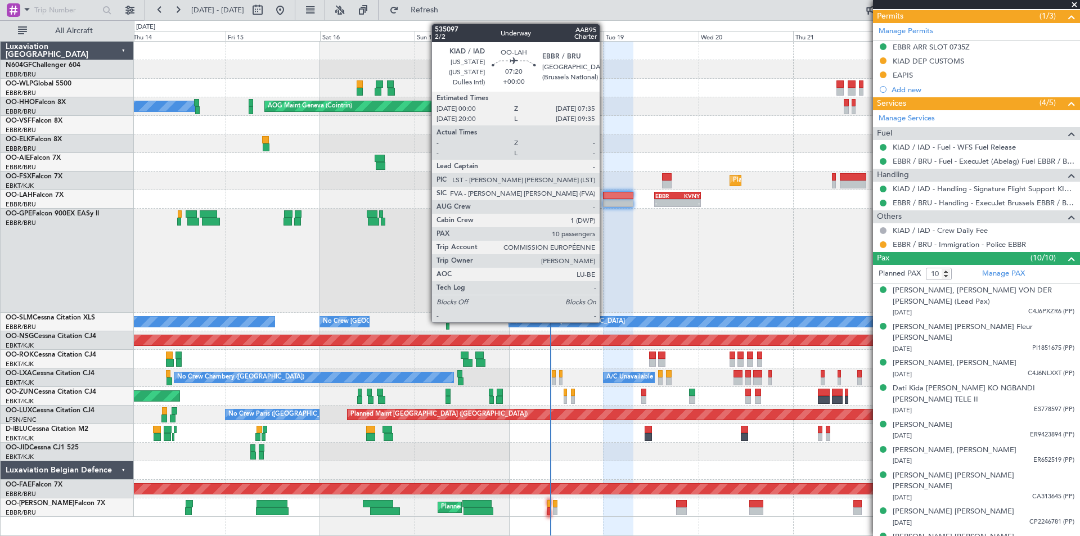
click at [605, 197] on div at bounding box center [618, 196] width 30 height 8
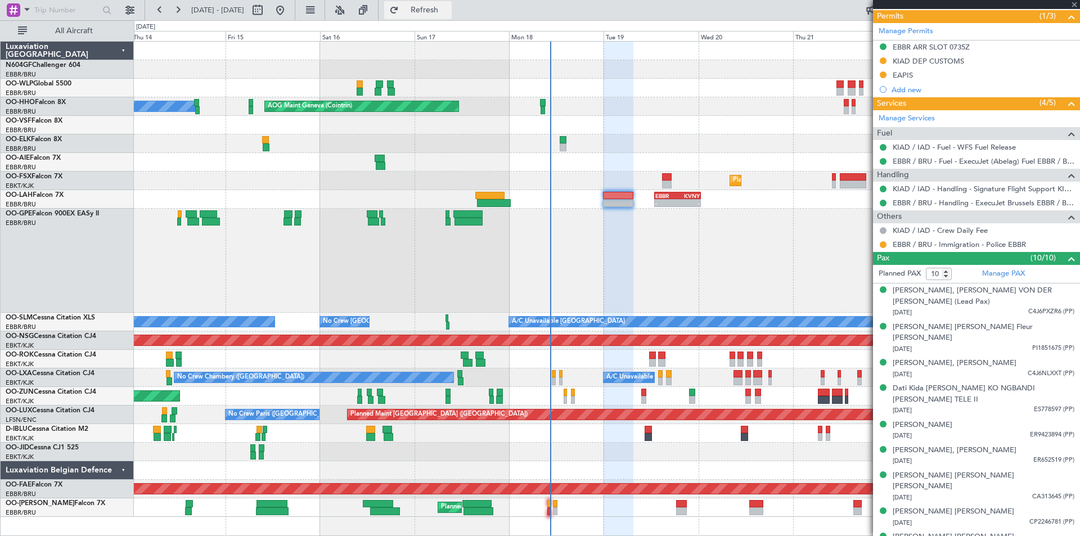
click at [448, 8] on span "Refresh" at bounding box center [424, 10] width 47 height 8
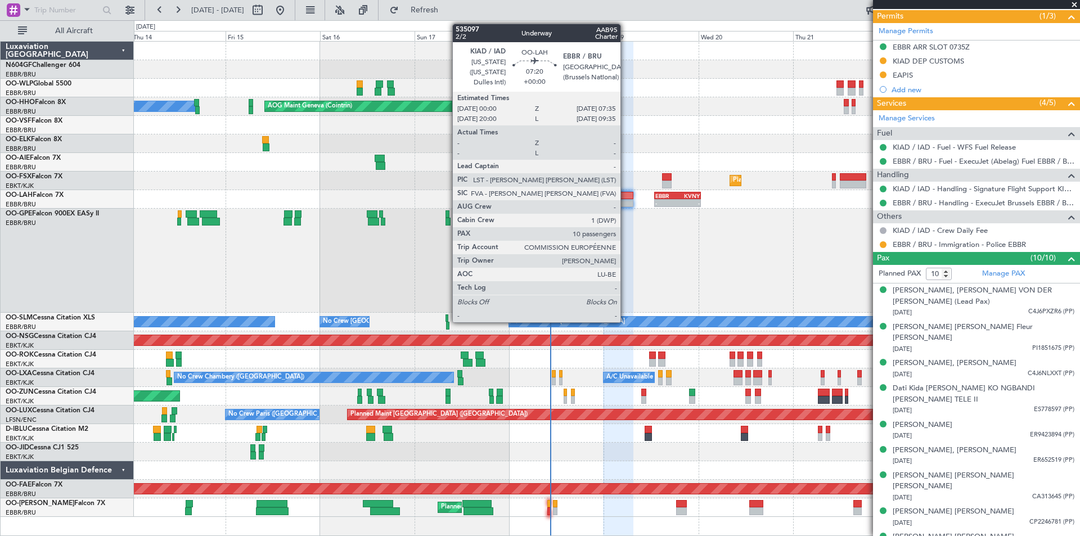
click at [626, 204] on div at bounding box center [618, 203] width 30 height 8
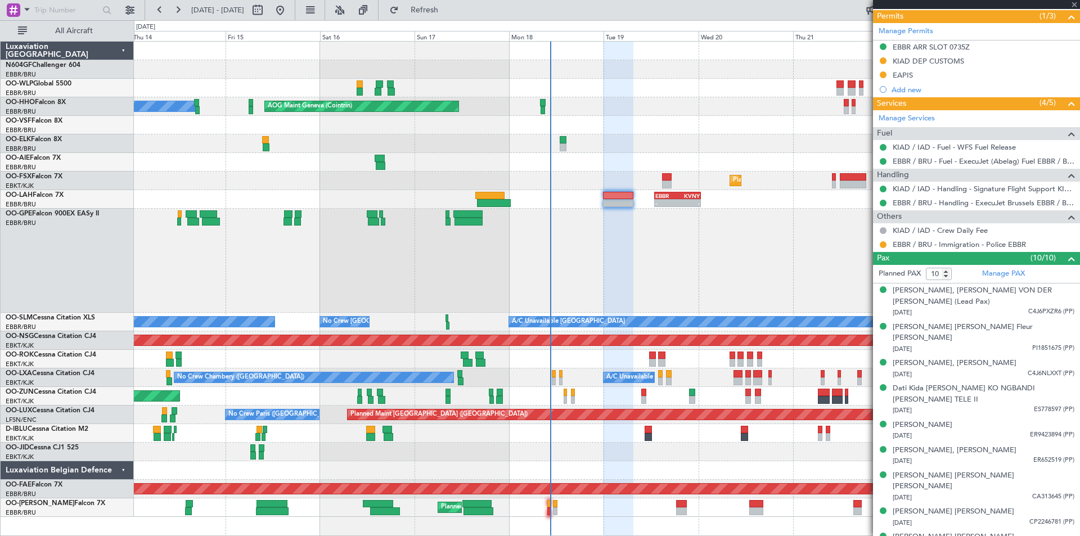
scroll to position [0, 0]
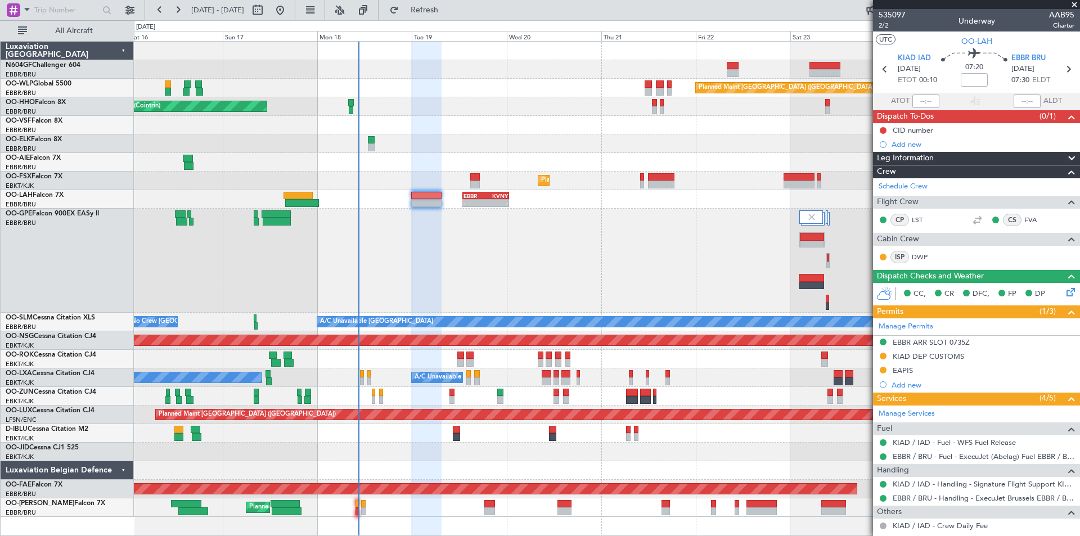
click at [453, 350] on div "Planned Maint Berlin (Brandenburg) AOG Maint Geneva (Cointrin) A/C Unavailable …" at bounding box center [607, 279] width 946 height 475
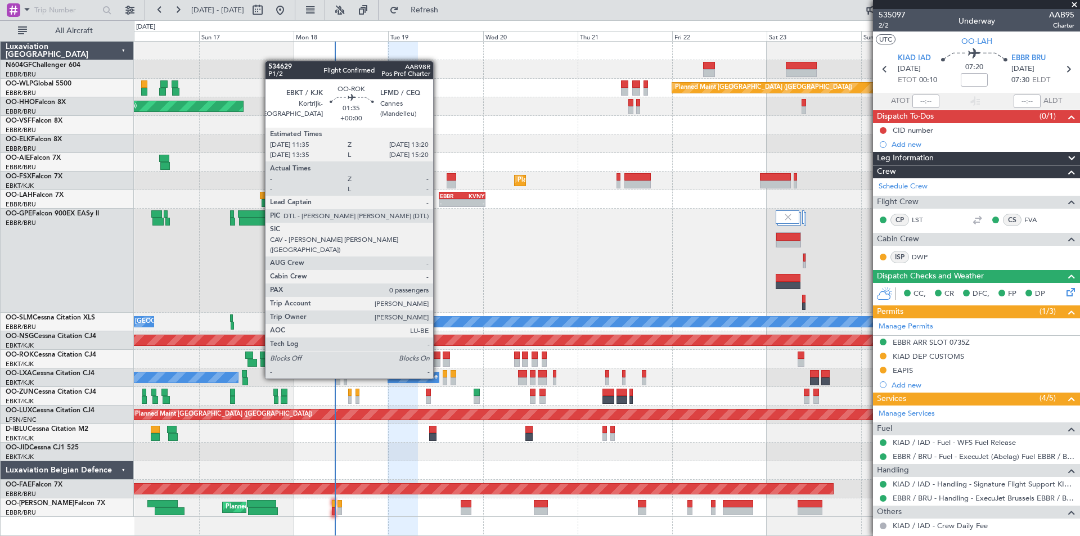
click at [438, 357] on div at bounding box center [437, 356] width 7 height 8
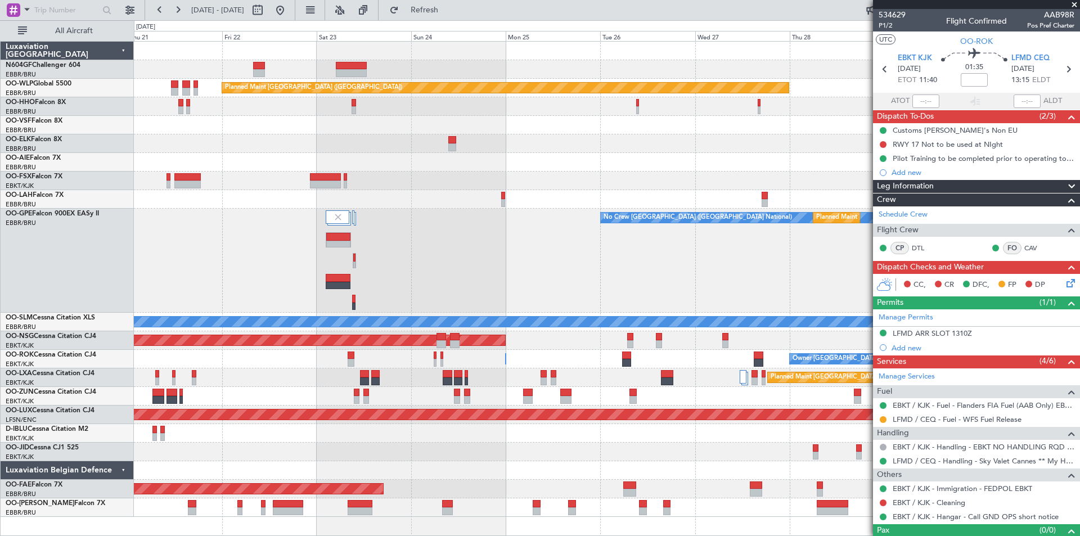
click at [182, 381] on div "Planned Maint Berlin (Brandenburg) Planned Maint London (Farnborough) Planned M…" at bounding box center [607, 279] width 946 height 475
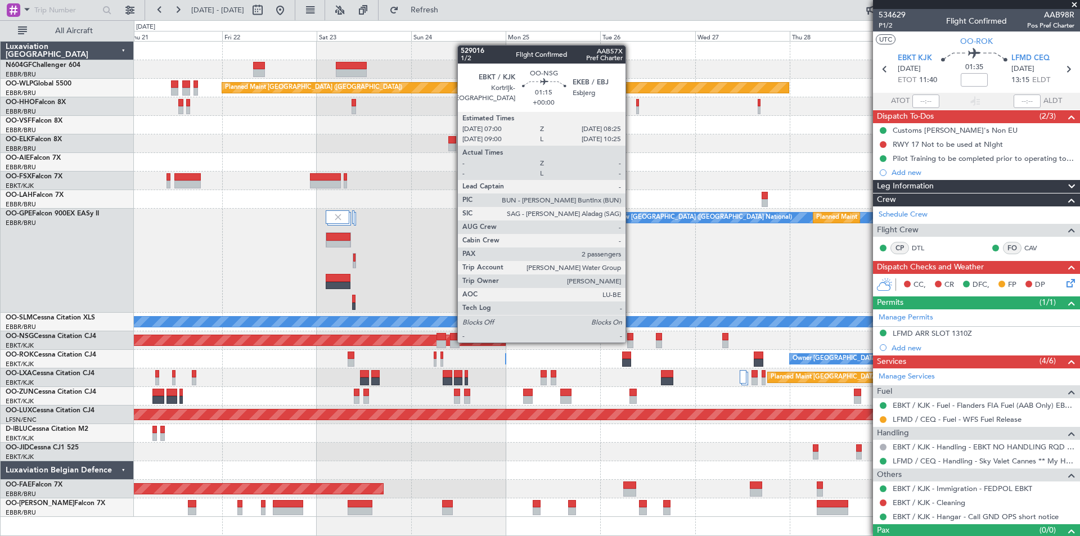
click at [631, 342] on div at bounding box center [630, 344] width 6 height 8
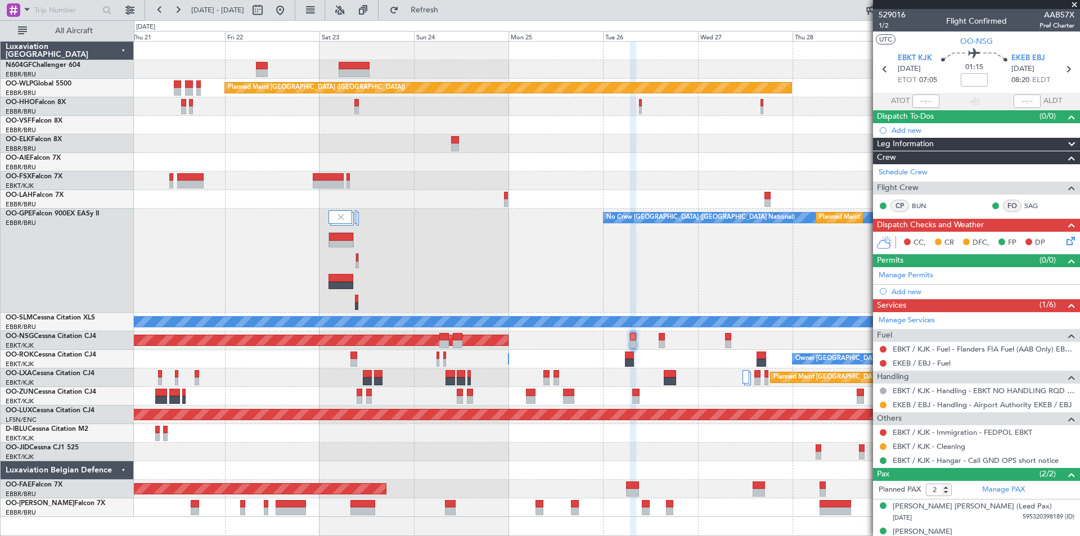
click at [343, 252] on div "Planned Maint Berlin (Brandenburg) Planned Maint London (Farnborough) Planned M…" at bounding box center [607, 279] width 946 height 475
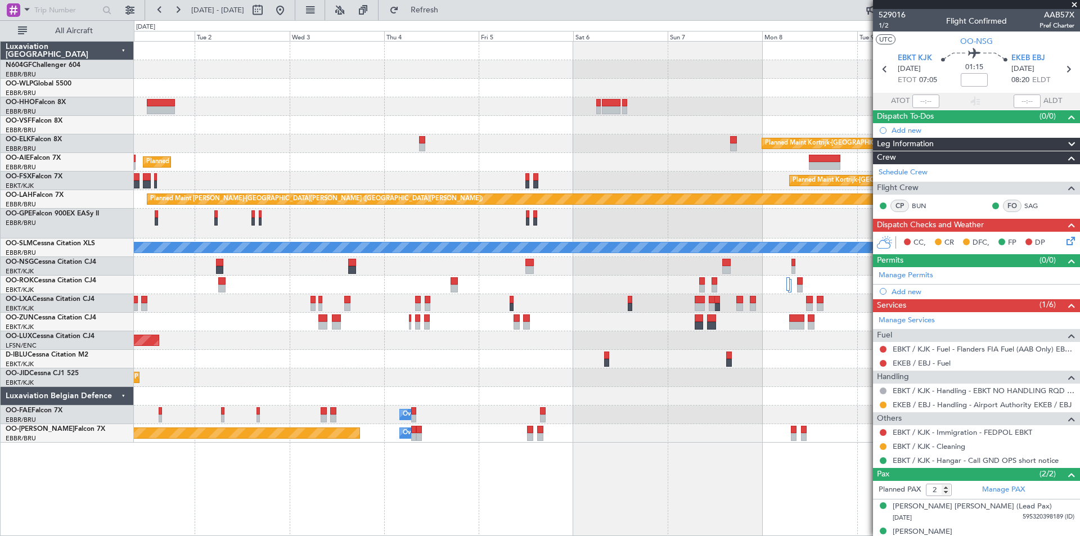
click at [0, 363] on div "Planned Maint Kortrijk-Wevelgem Planned Maint London (Farnborough) Planned Main…" at bounding box center [540, 278] width 1080 height 516
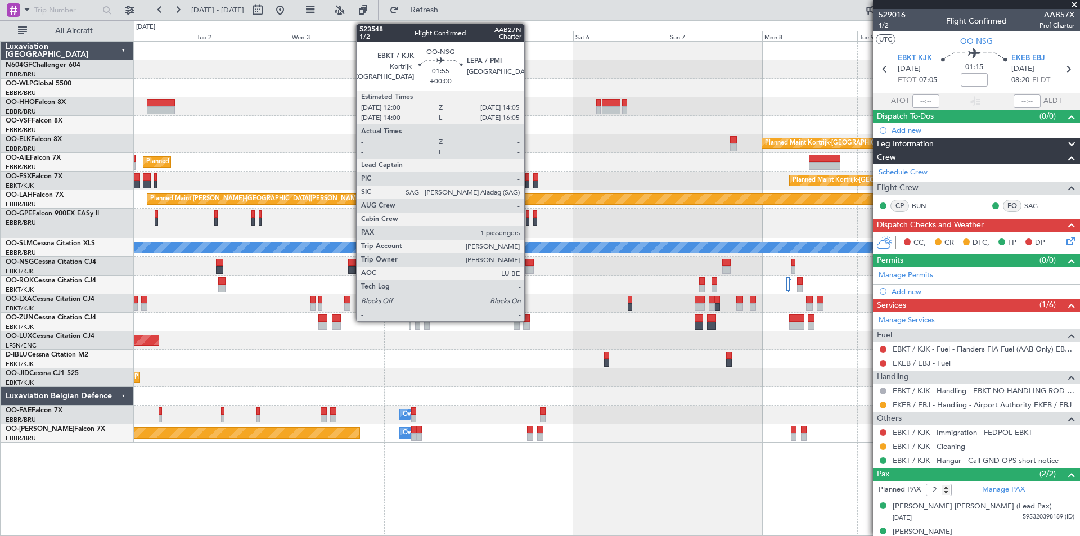
click at [528, 270] on div at bounding box center [530, 270] width 8 height 8
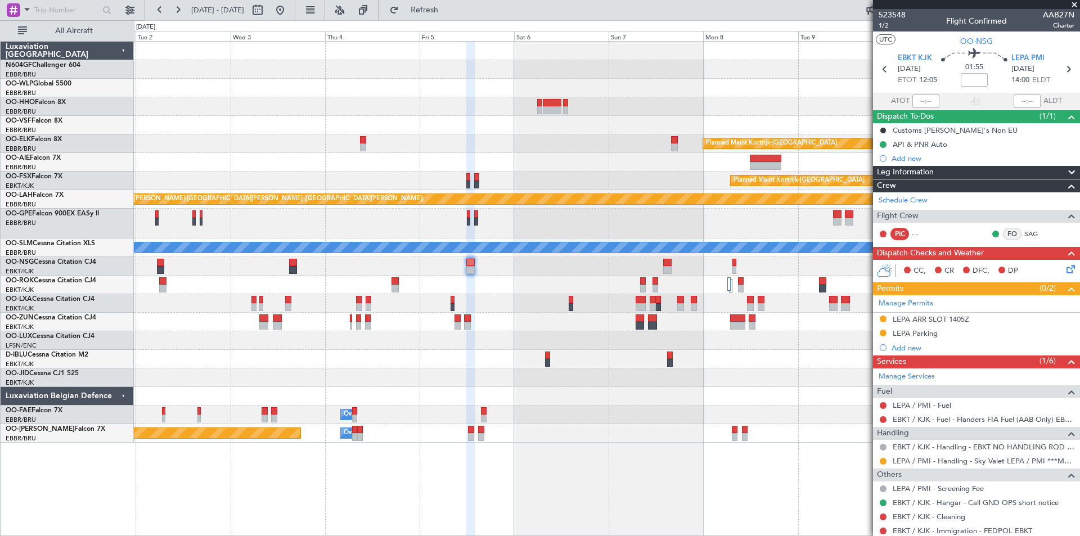
click at [466, 312] on div "Planned Maint Kortrijk-[GEOGRAPHIC_DATA]" at bounding box center [607, 303] width 946 height 19
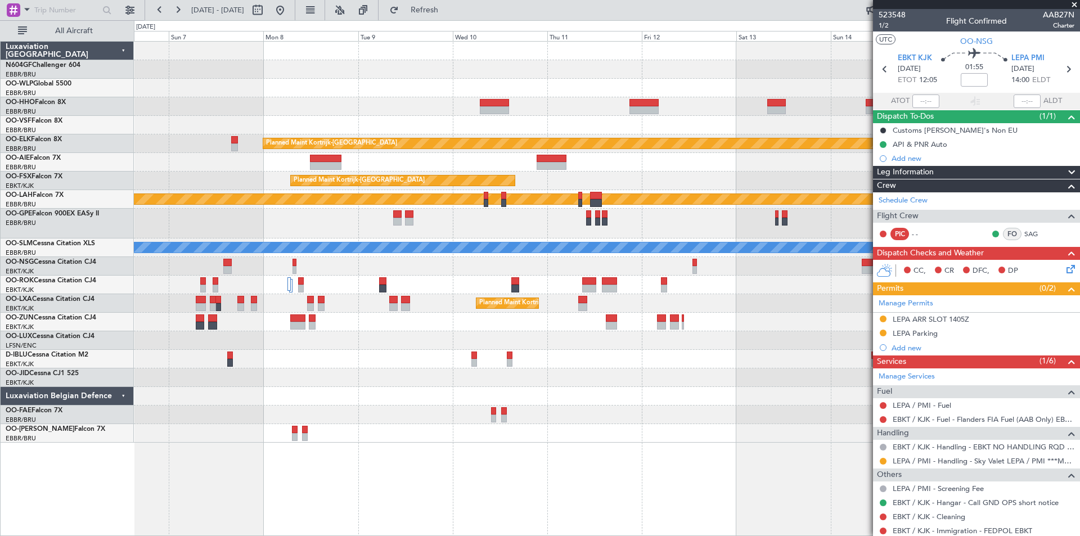
click at [14, 271] on div "Planned Maint Kortrijk-Wevelgem Planned Maint Kortrijk-Wevelgem EBKT 08:50 Z KL…" at bounding box center [540, 278] width 1080 height 516
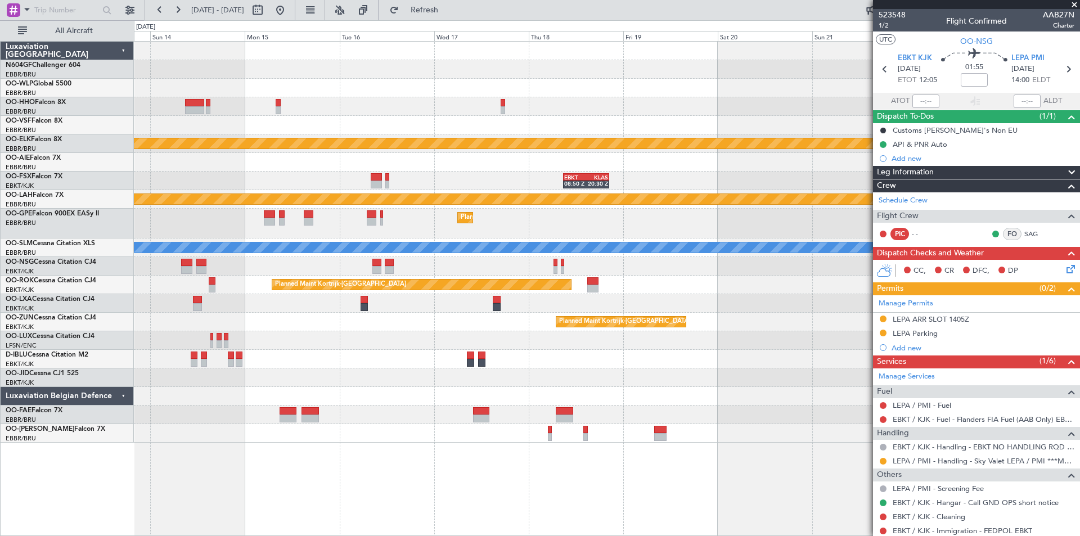
click at [0, 345] on div "Planned Maint Kortrijk-Wevelgem EBKT 08:50 Z KLAS 20:30 Z Planned Maint Alton-s…" at bounding box center [540, 278] width 1080 height 516
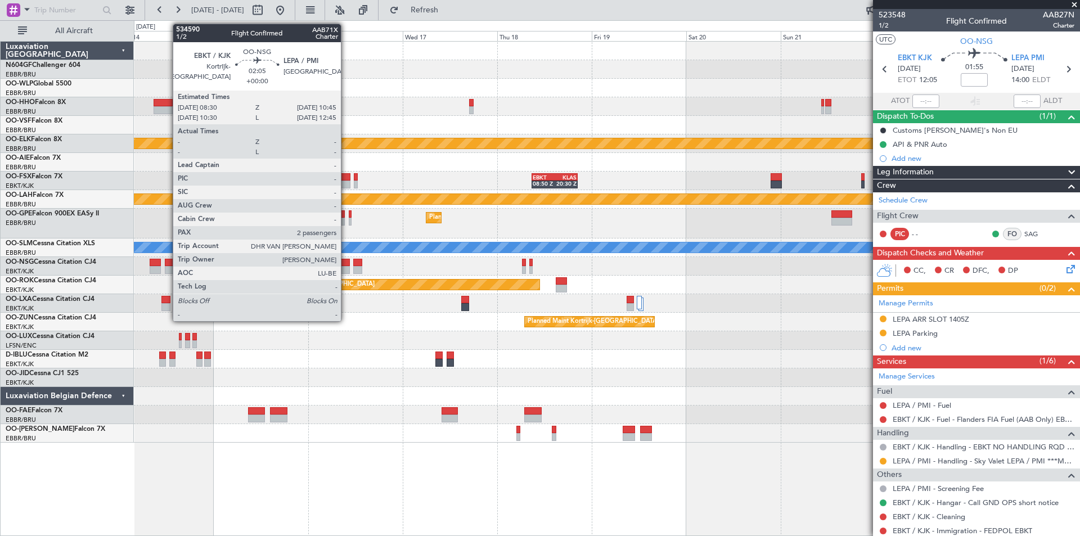
click at [346, 270] on div at bounding box center [345, 270] width 9 height 8
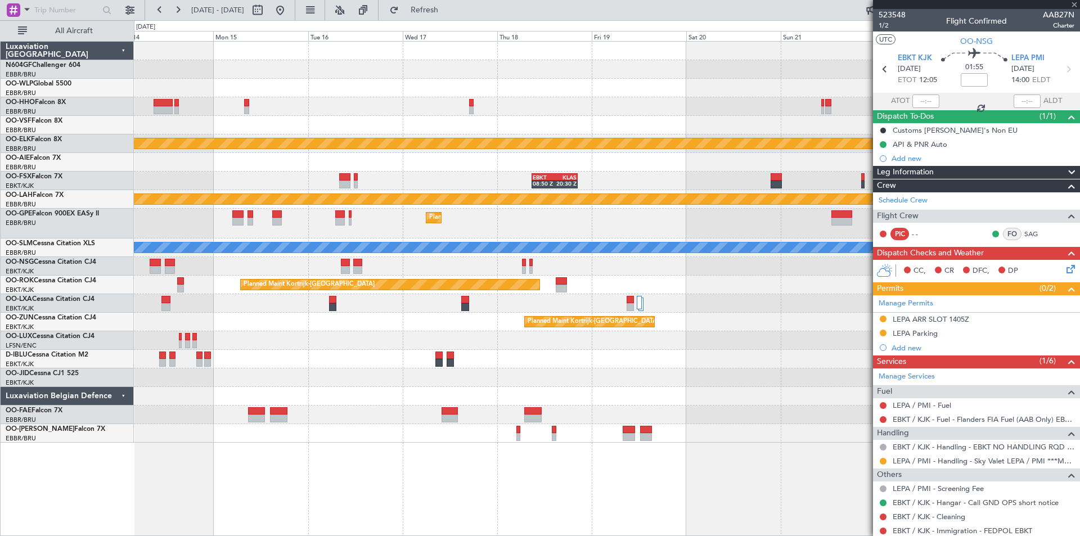
type input "2"
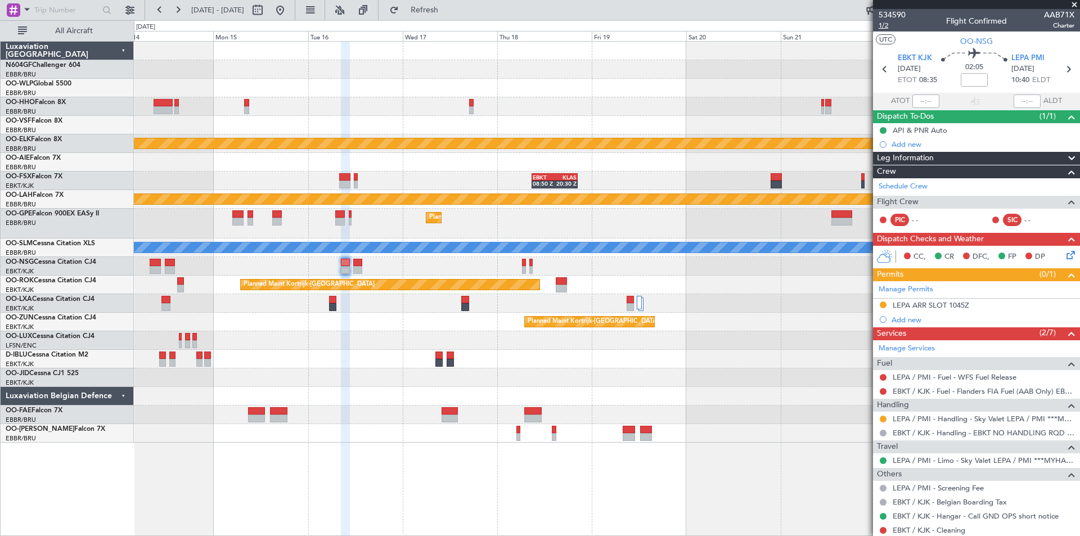
click at [896, 29] on span "1/2" at bounding box center [892, 26] width 27 height 10
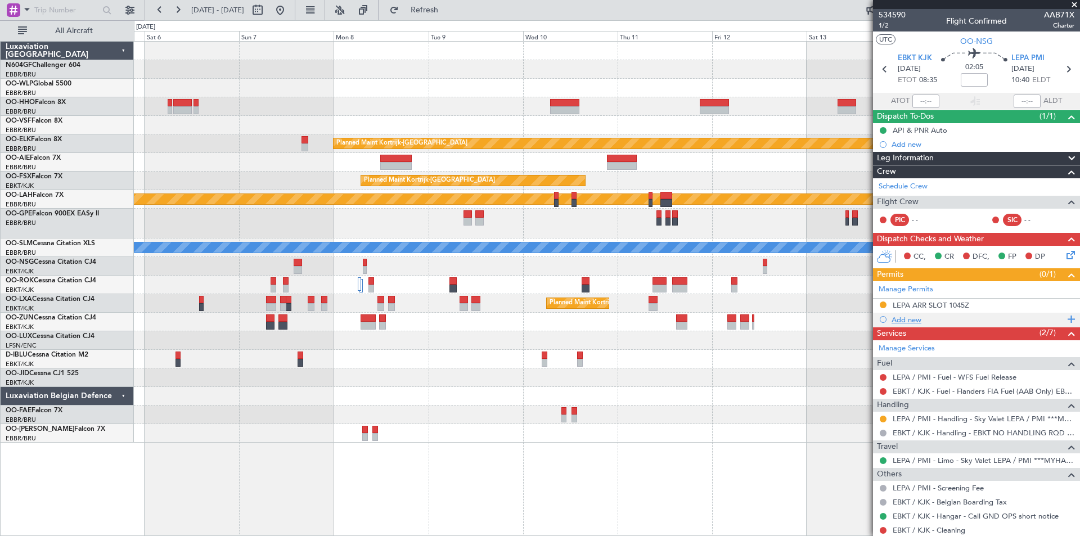
click at [1070, 312] on fb-app "15 Sep 2025 - 25 Sep 2025 Refresh Quick Links All Aircraft Planned Maint Kortri…" at bounding box center [540, 272] width 1080 height 528
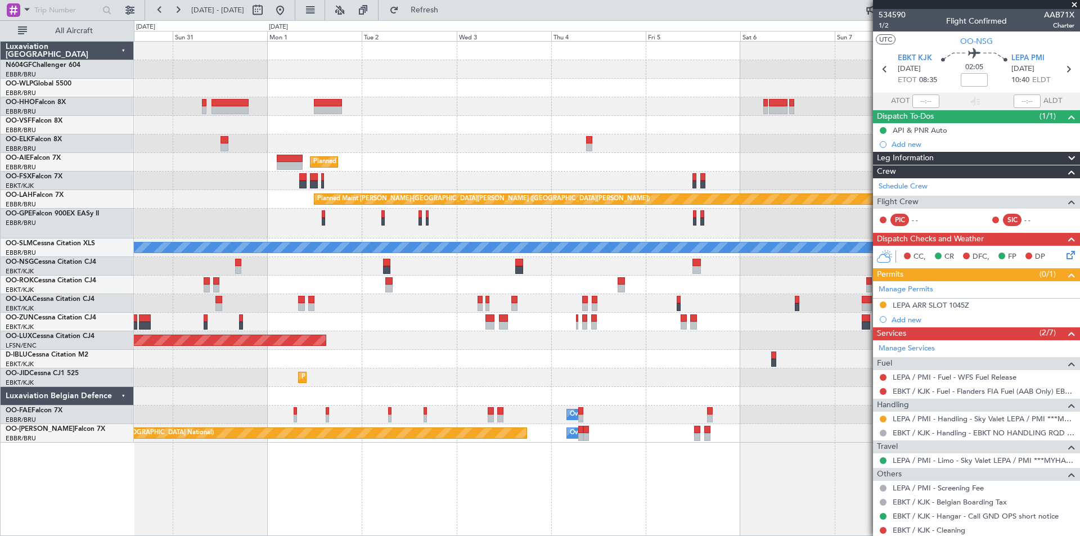
click at [653, 263] on div "Planned Maint Kortrijk-Wevelgem Planned Maint London (Farnborough) Planned Main…" at bounding box center [607, 242] width 946 height 401
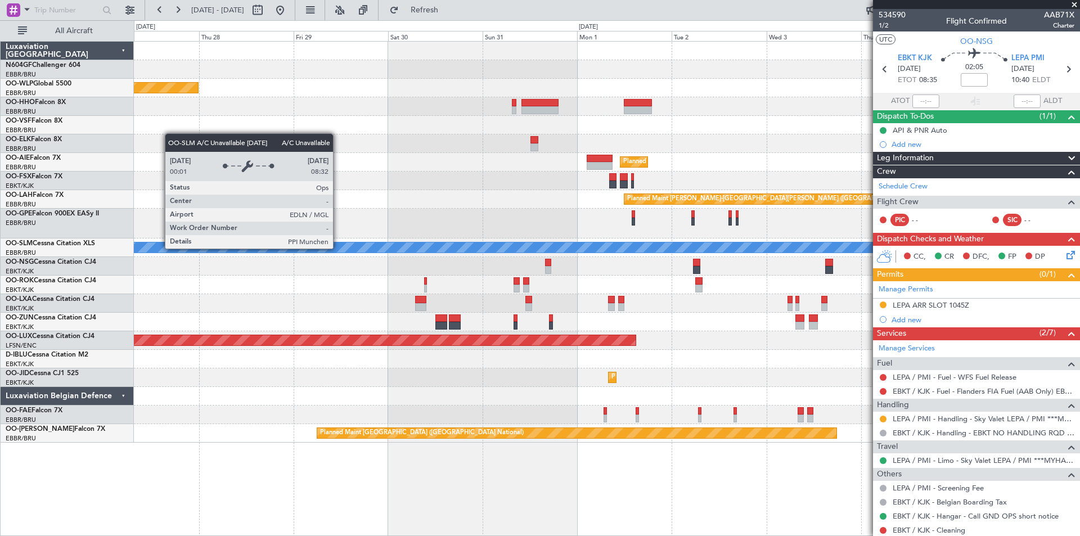
click at [497, 278] on div "Planned Maint Berlin (Brandenburg) Planned Maint Kortrijk-Wevelgem Planned Main…" at bounding box center [607, 242] width 946 height 401
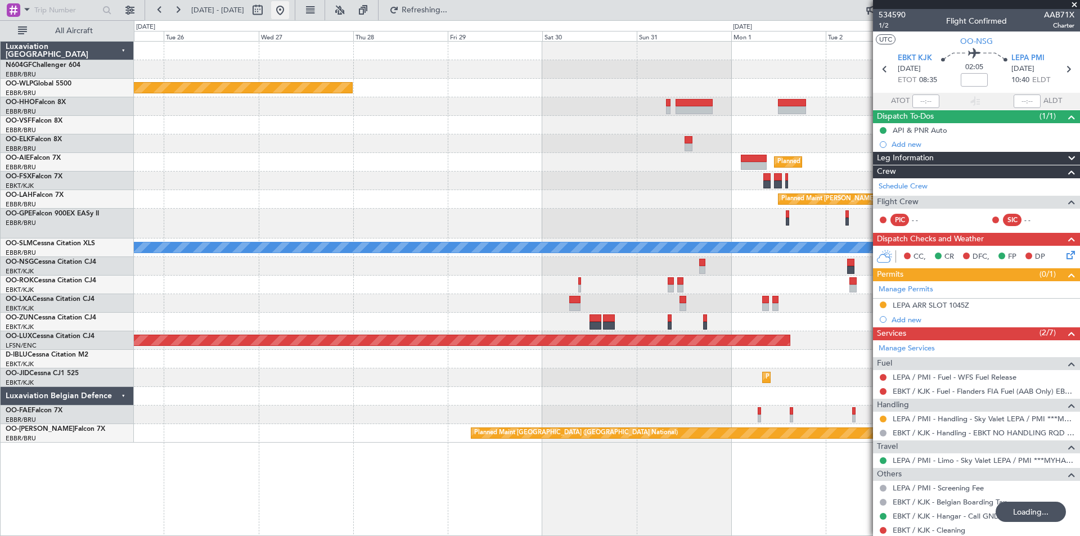
click at [289, 11] on button at bounding box center [280, 10] width 18 height 18
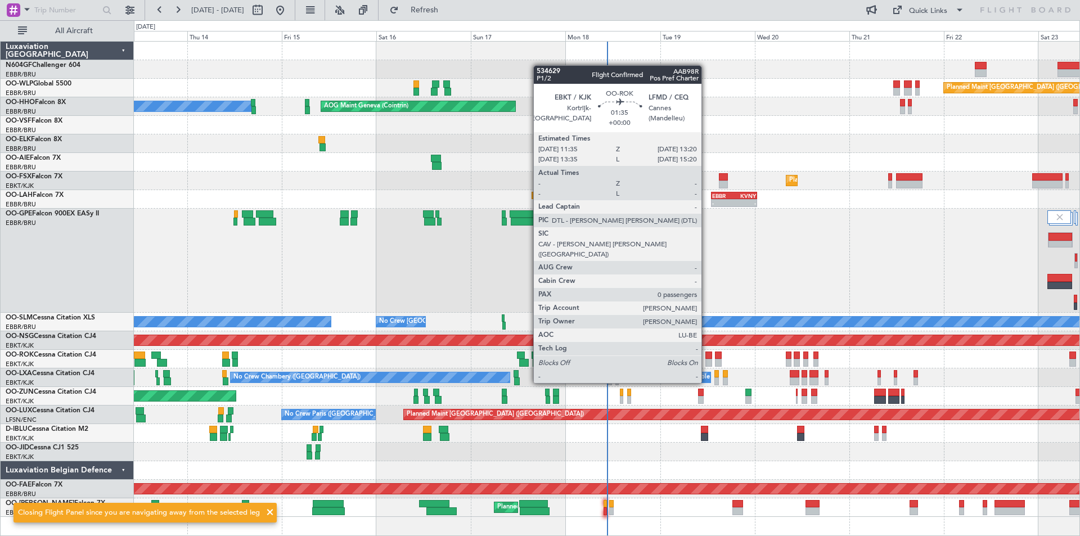
click at [707, 362] on div at bounding box center [709, 363] width 7 height 8
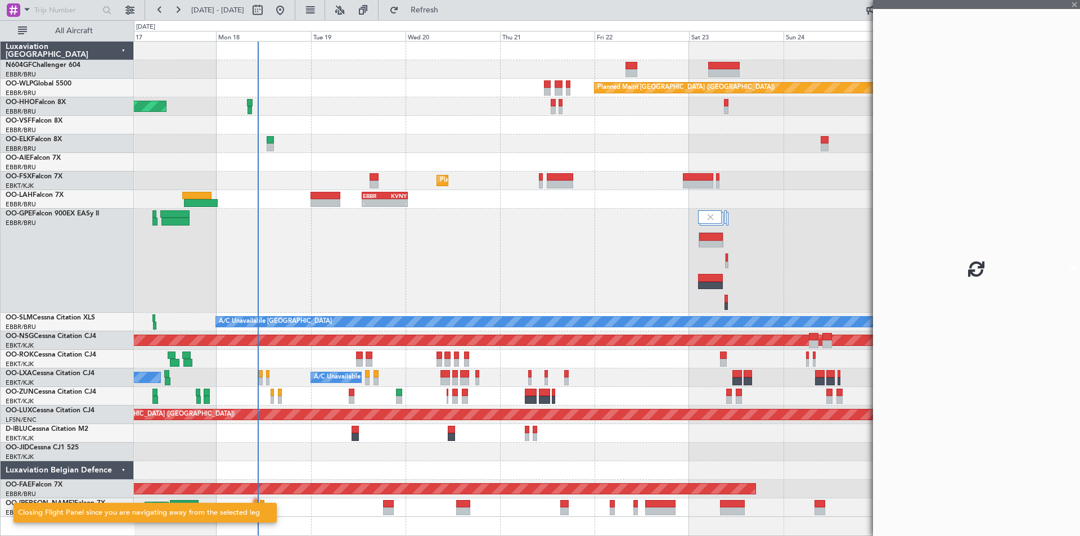
click at [495, 356] on div "Planned Maint Berlin (Brandenburg) AOG Maint Geneva (Cointrin) A/C Unavailable …" at bounding box center [607, 279] width 946 height 475
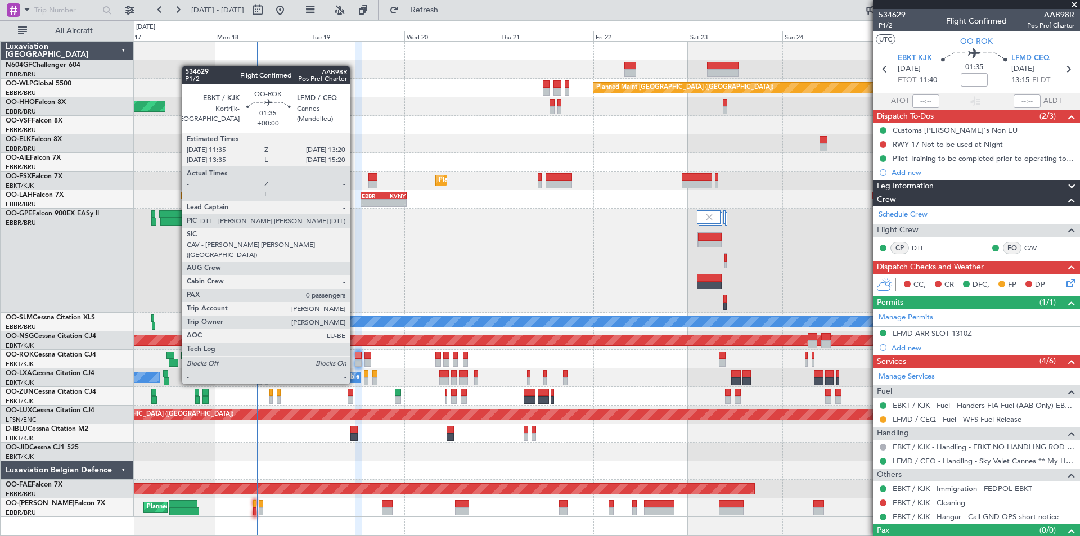
click at [355, 362] on div at bounding box center [358, 363] width 7 height 8
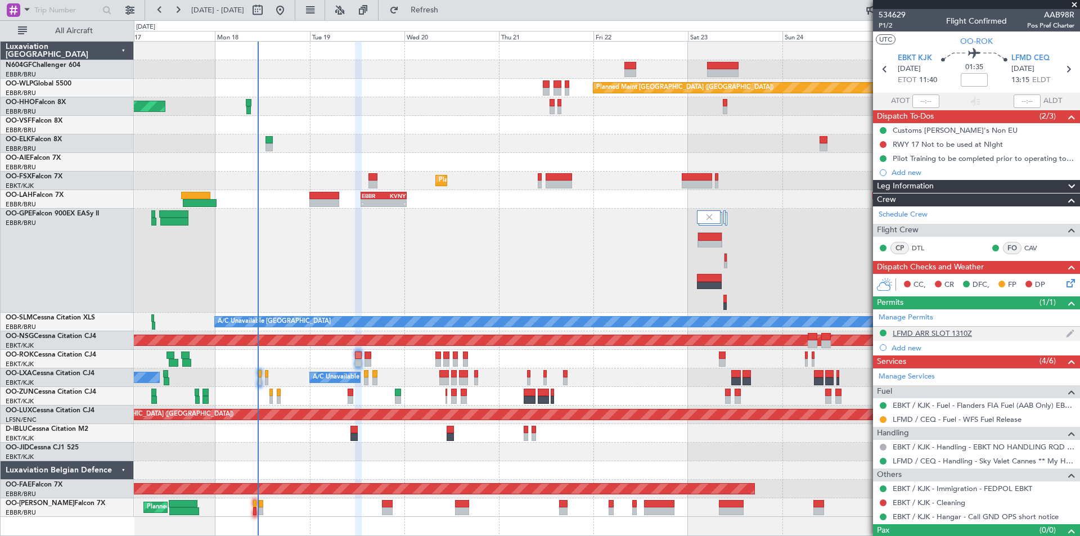
click at [968, 338] on div "LFMD ARR SLOT 1310Z" at bounding box center [976, 334] width 207 height 14
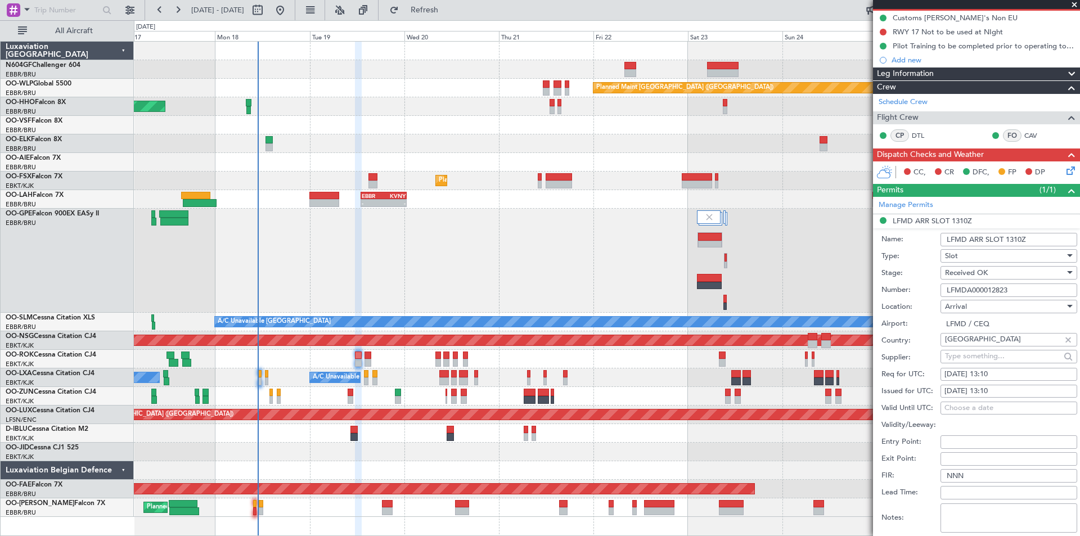
scroll to position [169, 0]
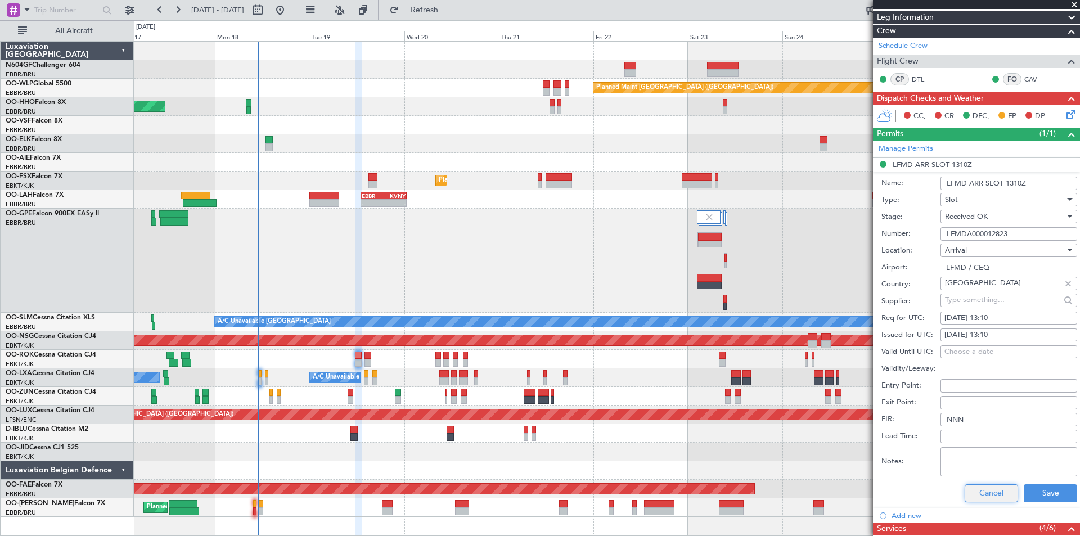
click at [982, 495] on button "Cancel" at bounding box center [991, 493] width 53 height 18
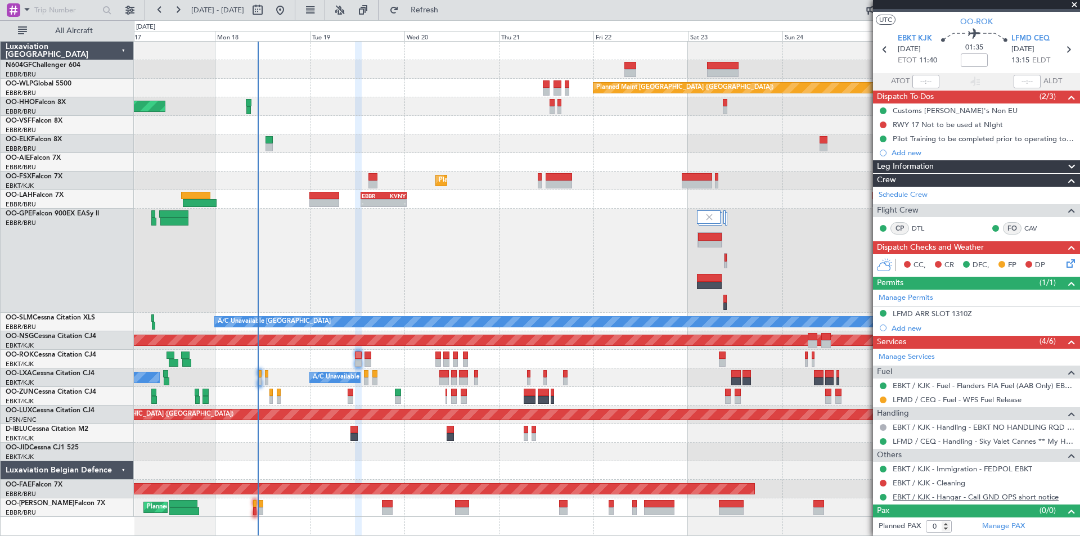
scroll to position [19, 0]
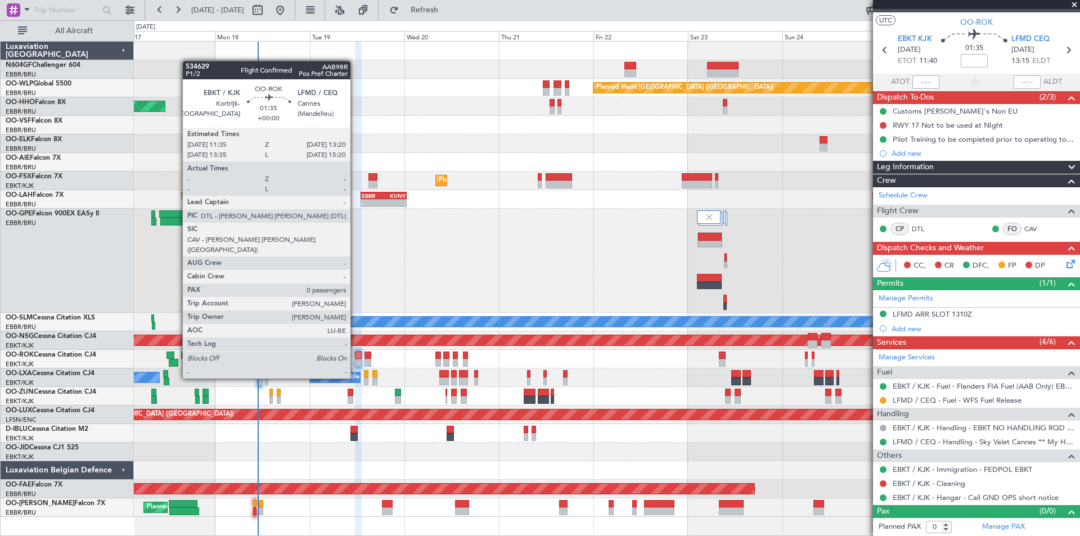
click at [356, 357] on div at bounding box center [358, 356] width 7 height 8
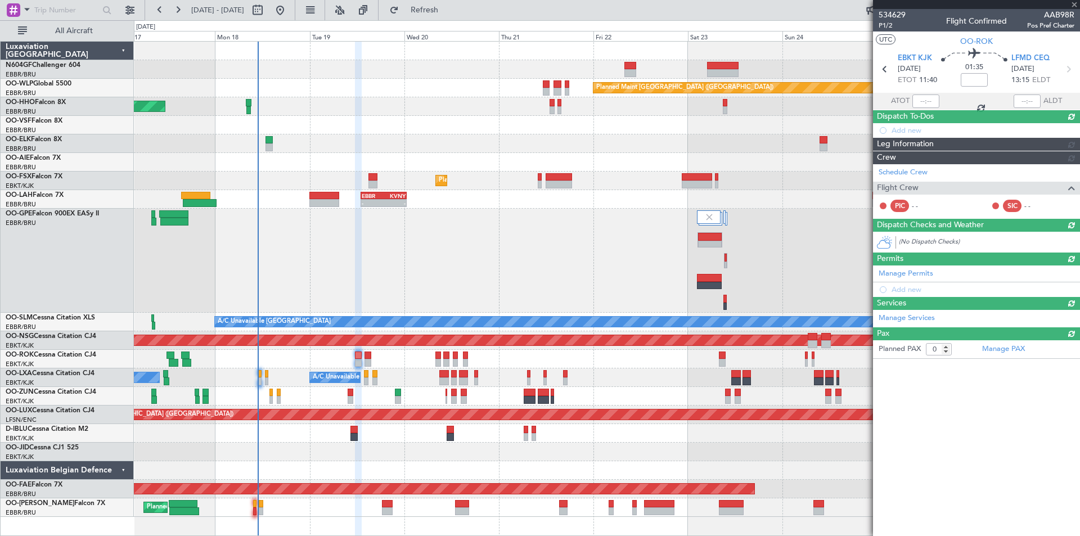
scroll to position [0, 0]
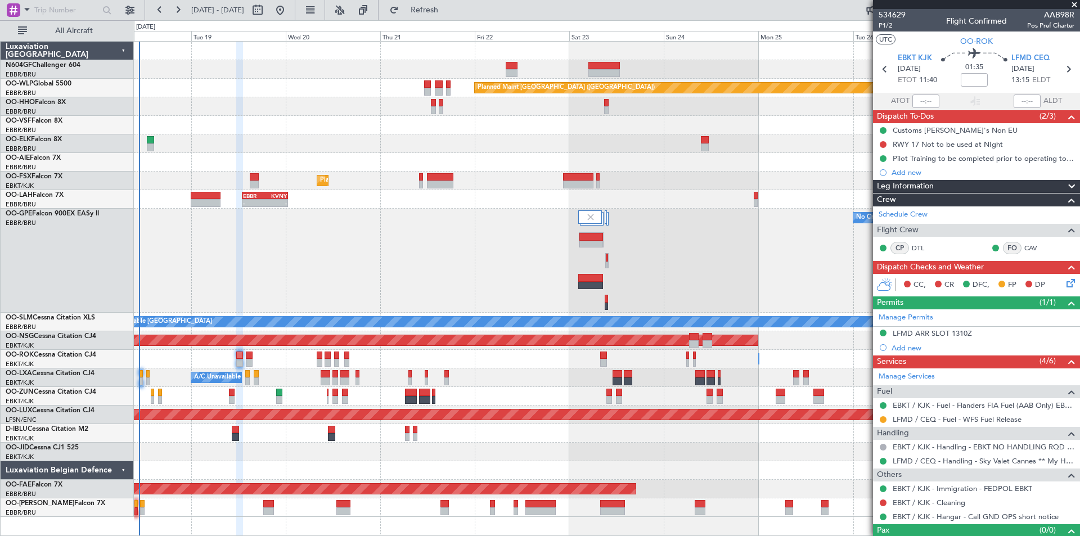
click at [267, 375] on div "Planned Maint Berlin (Brandenburg) AOG Maint Geneva (Cointrin) Planned Maint Ko…" at bounding box center [607, 279] width 946 height 475
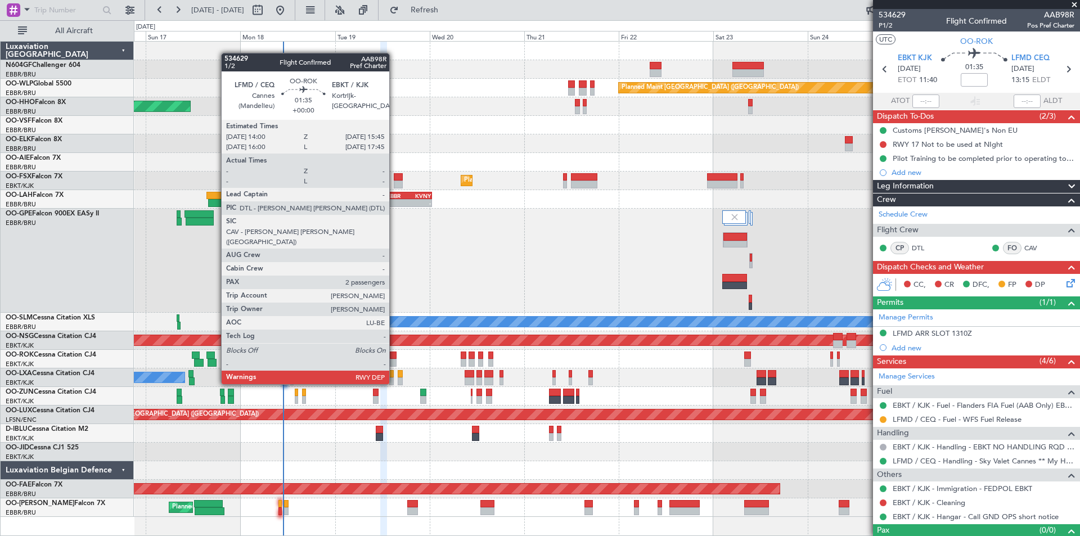
click at [394, 363] on div at bounding box center [393, 363] width 7 height 8
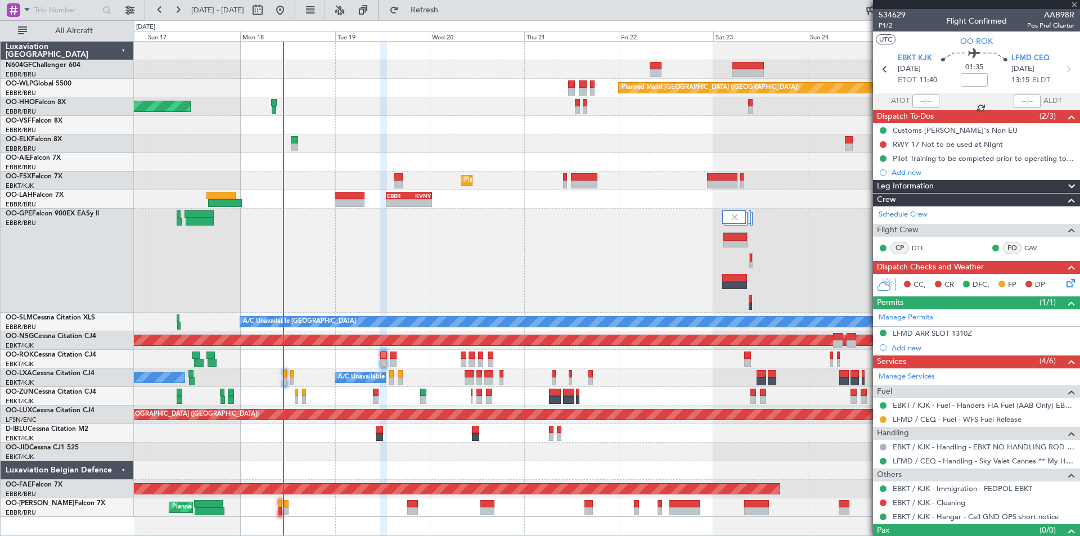
click at [394, 363] on div at bounding box center [393, 363] width 7 height 8
type input "2"
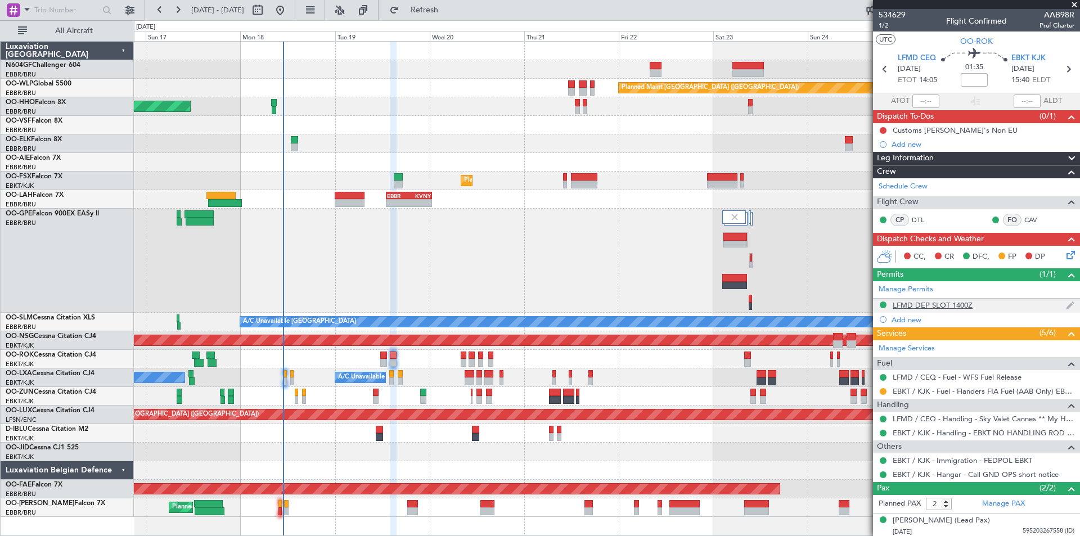
click at [939, 306] on div "LFMD DEP SLOT 1400Z" at bounding box center [933, 305] width 80 height 10
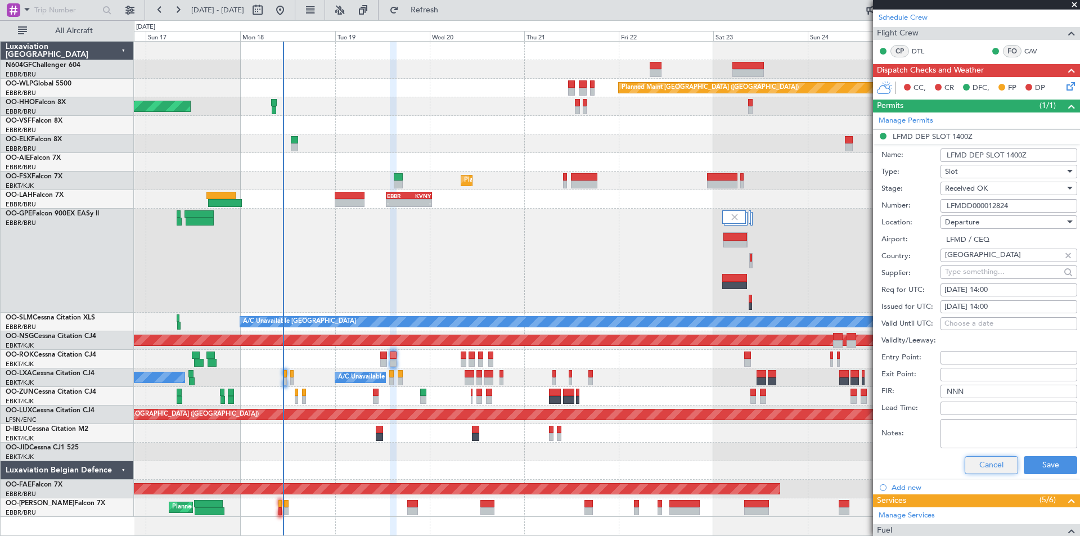
click at [993, 465] on button "Cancel" at bounding box center [991, 465] width 53 height 18
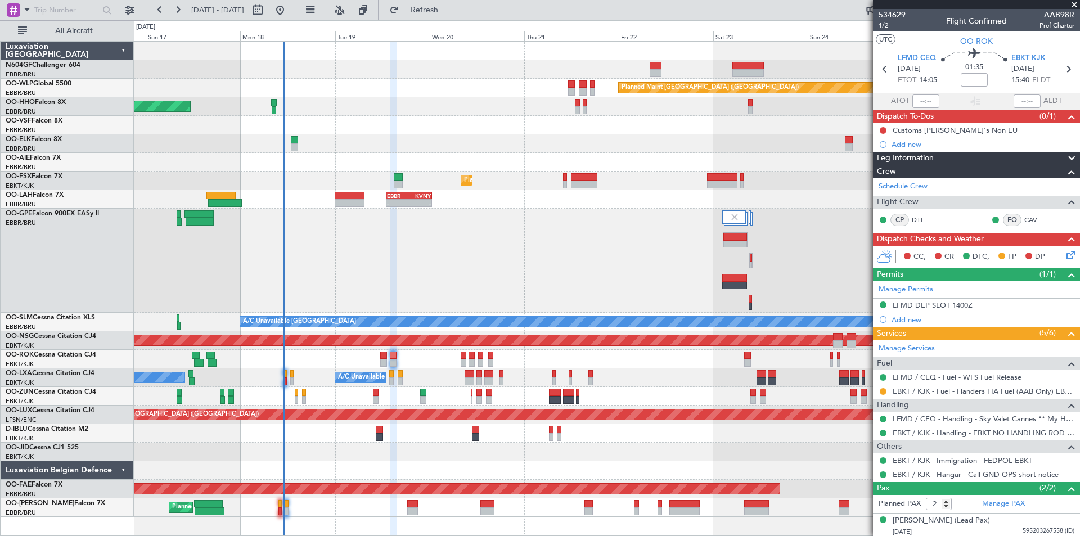
click at [383, 367] on div "Owner [GEOGRAPHIC_DATA]-[GEOGRAPHIC_DATA] Owner [GEOGRAPHIC_DATA]-[GEOGRAPHIC_D…" at bounding box center [607, 359] width 946 height 19
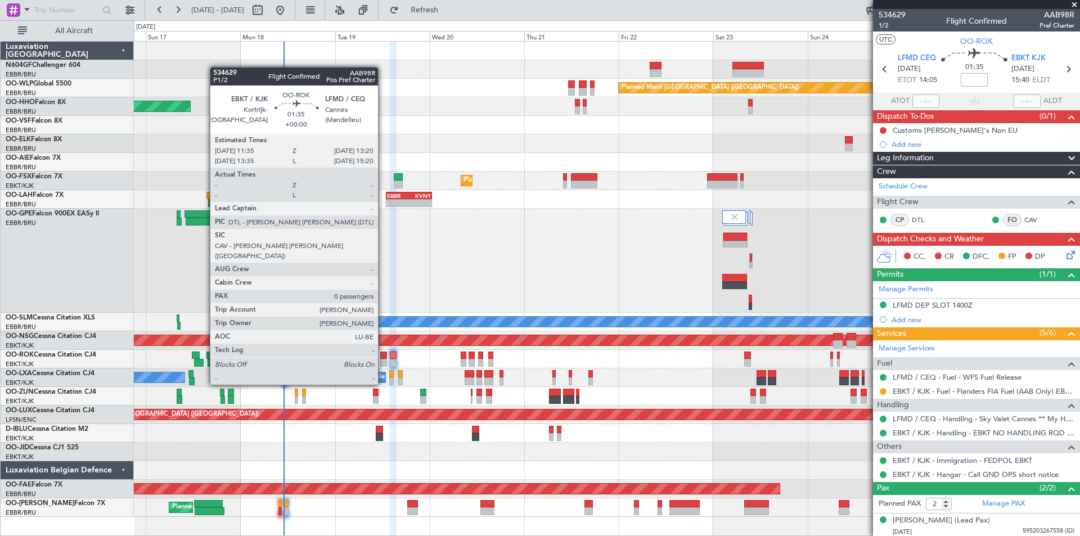
click at [383, 361] on div at bounding box center [383, 363] width 7 height 8
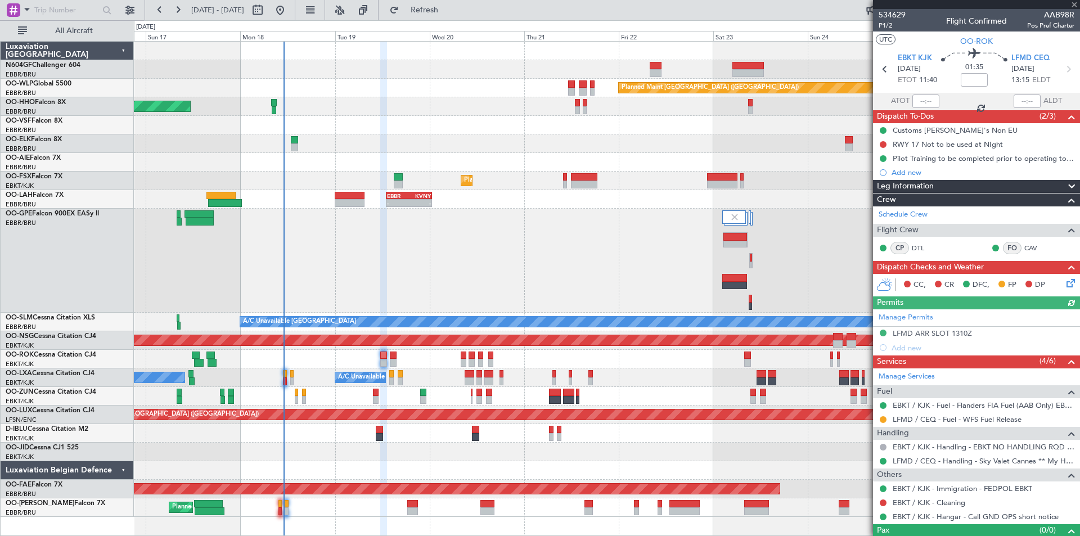
scroll to position [19, 0]
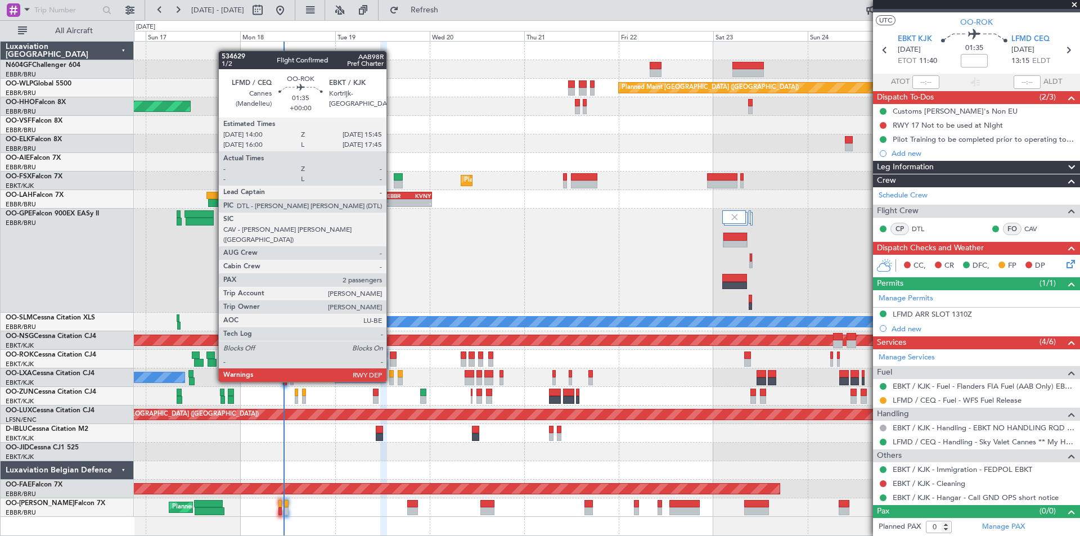
click at [389, 357] on div "Owner [GEOGRAPHIC_DATA]-[GEOGRAPHIC_DATA] Owner [GEOGRAPHIC_DATA]-[GEOGRAPHIC_D…" at bounding box center [607, 359] width 946 height 19
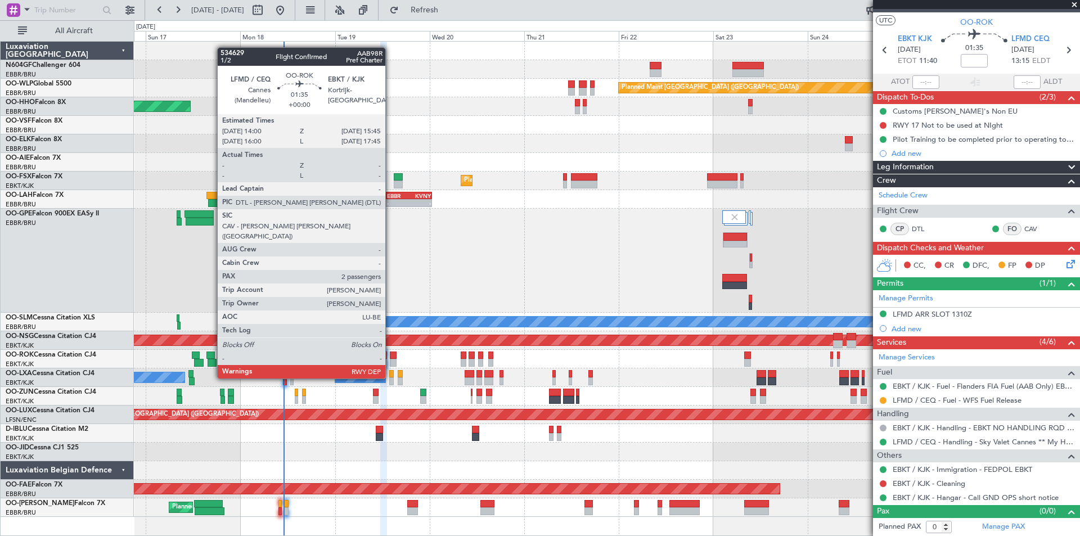
click at [391, 358] on div at bounding box center [393, 356] width 7 height 8
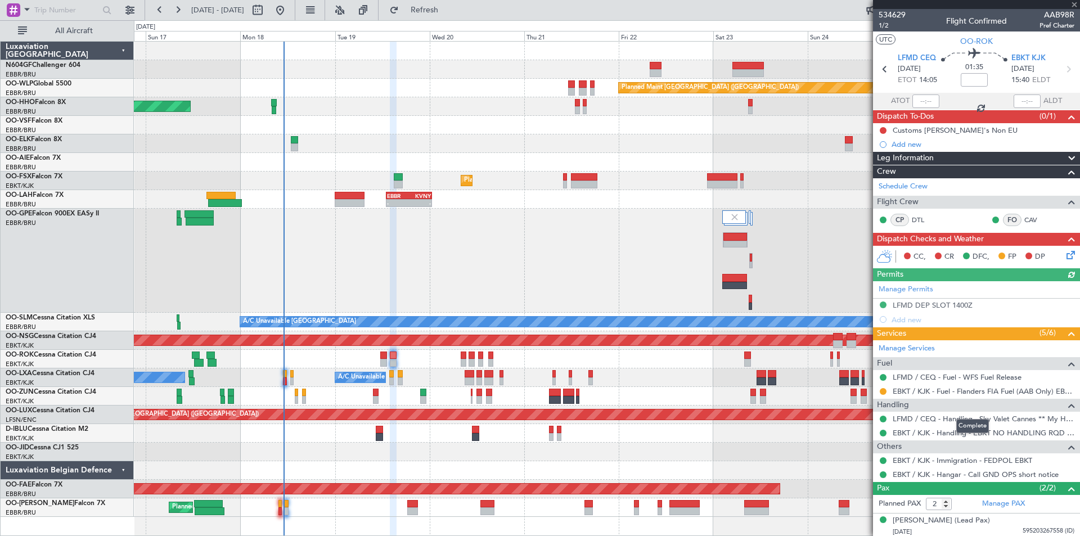
scroll to position [28, 0]
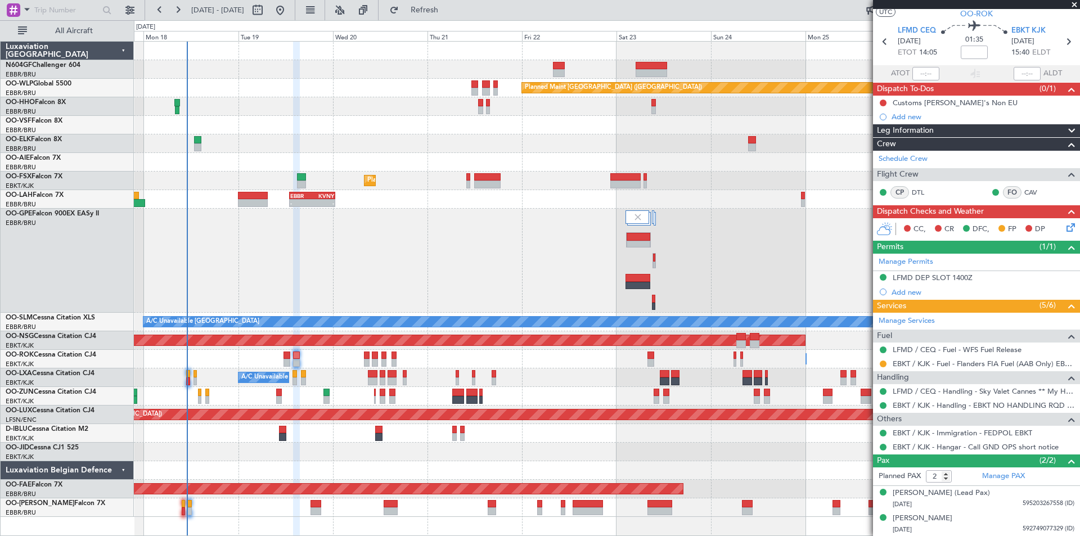
click at [432, 281] on div "No Crew Brussels (Brussels National) Planned Maint Brussels (Brussels National)" at bounding box center [607, 261] width 946 height 104
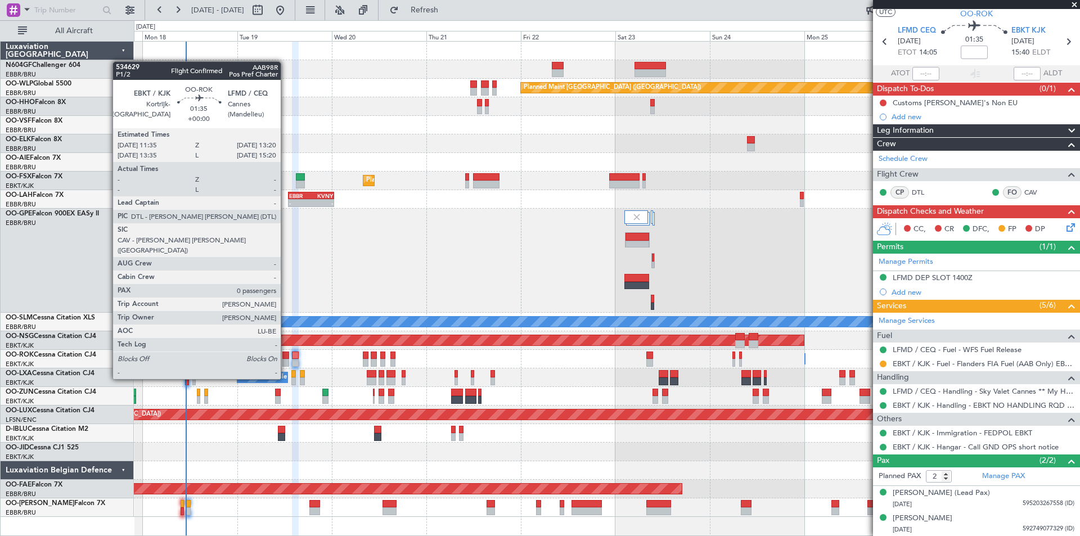
click at [286, 358] on div at bounding box center [285, 356] width 7 height 8
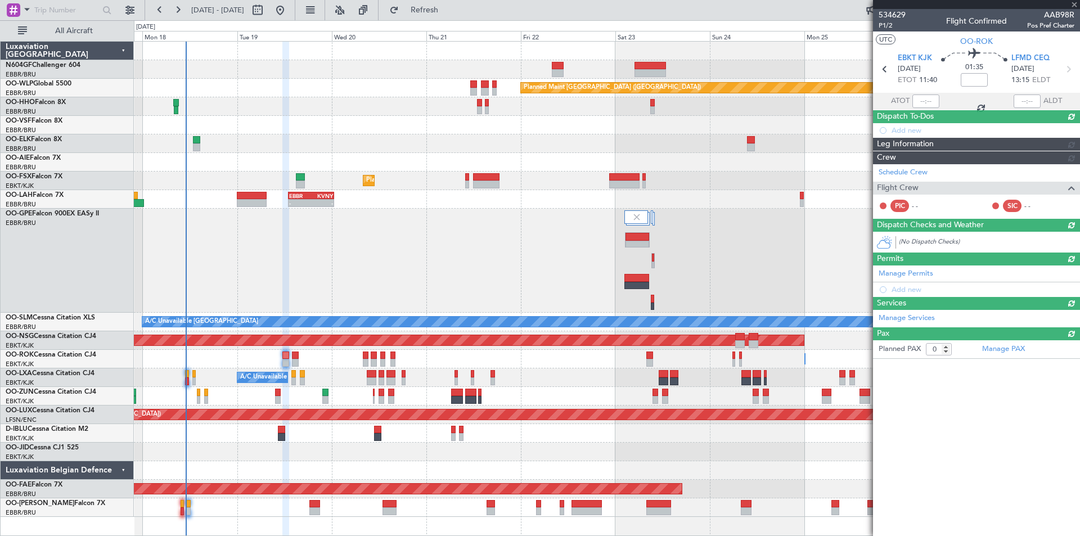
scroll to position [0, 0]
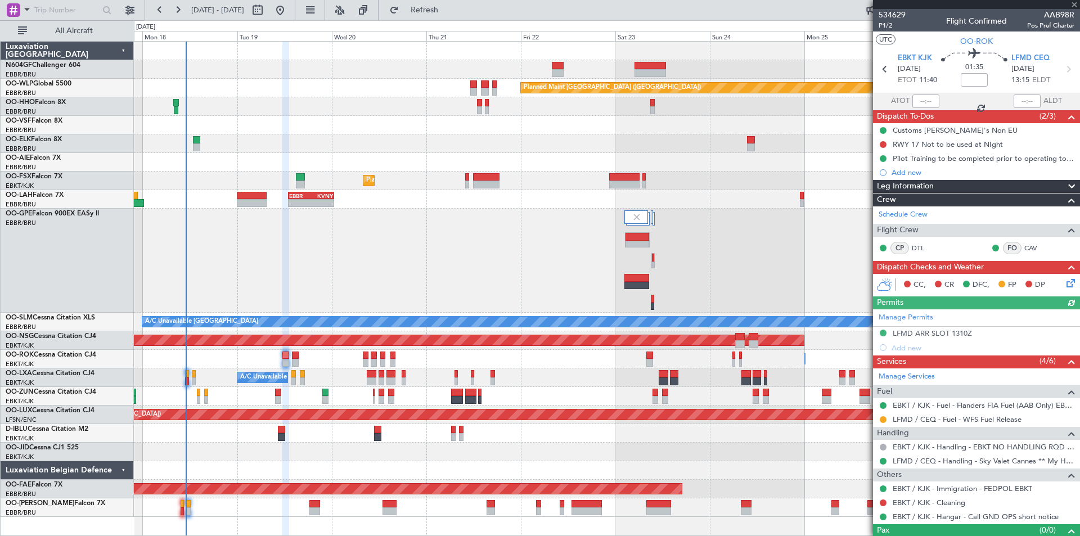
click at [1065, 285] on icon at bounding box center [1069, 281] width 9 height 9
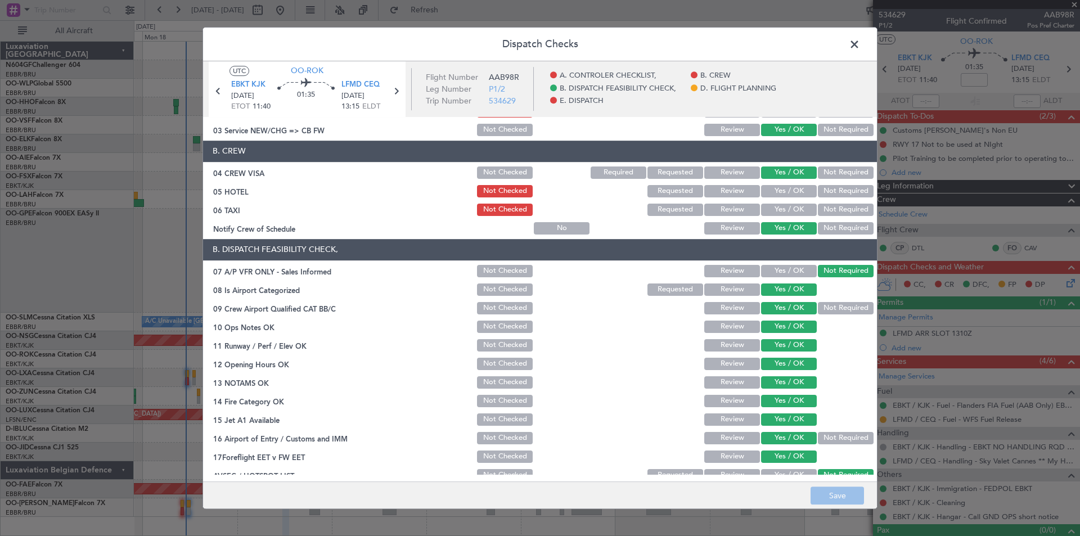
scroll to position [113, 0]
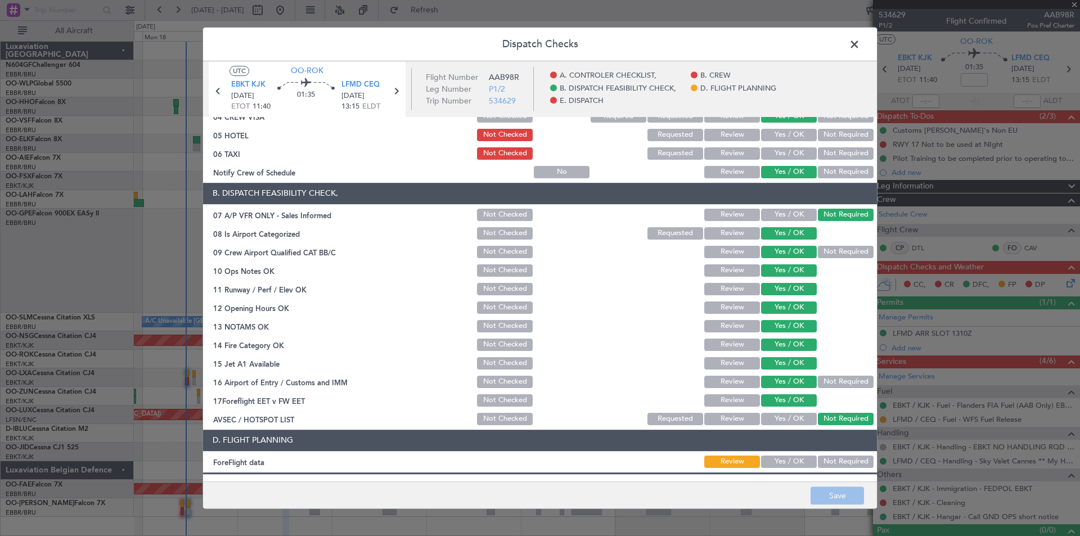
click at [860, 43] on span at bounding box center [860, 47] width 0 height 23
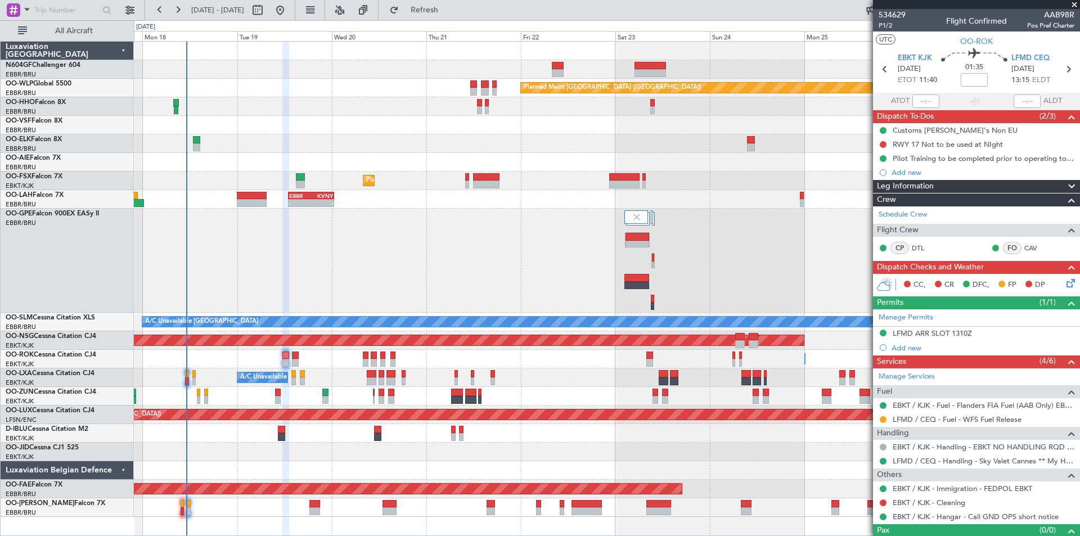
click at [1067, 285] on icon at bounding box center [1069, 281] width 9 height 9
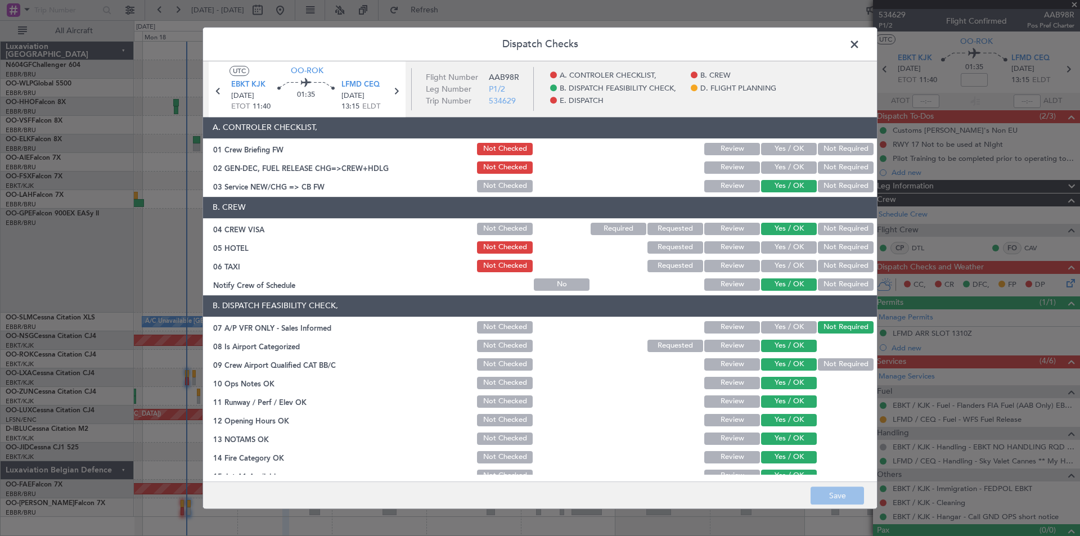
click at [860, 47] on span at bounding box center [860, 47] width 0 height 23
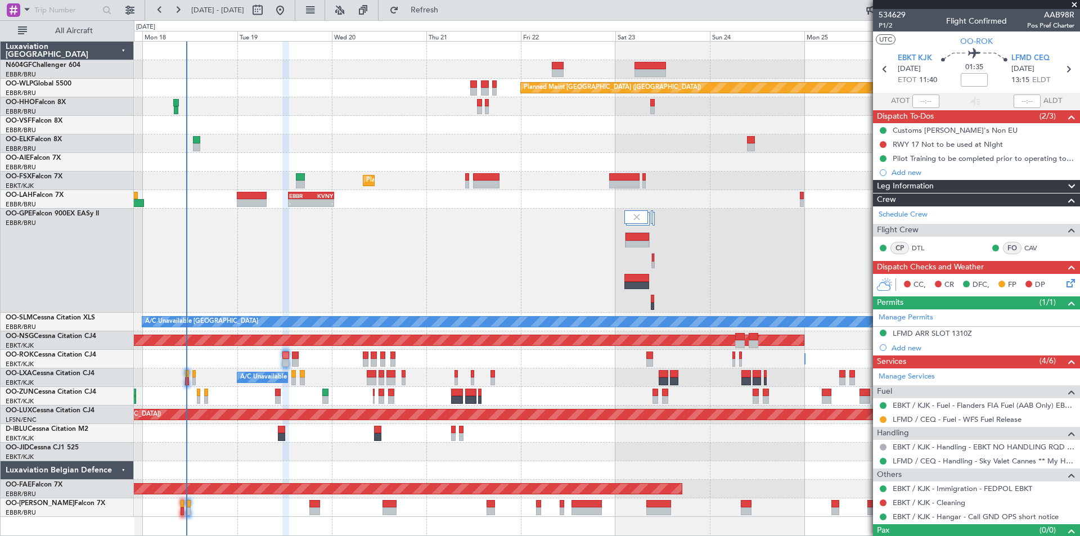
click at [452, 1] on button "Refresh" at bounding box center [418, 10] width 68 height 18
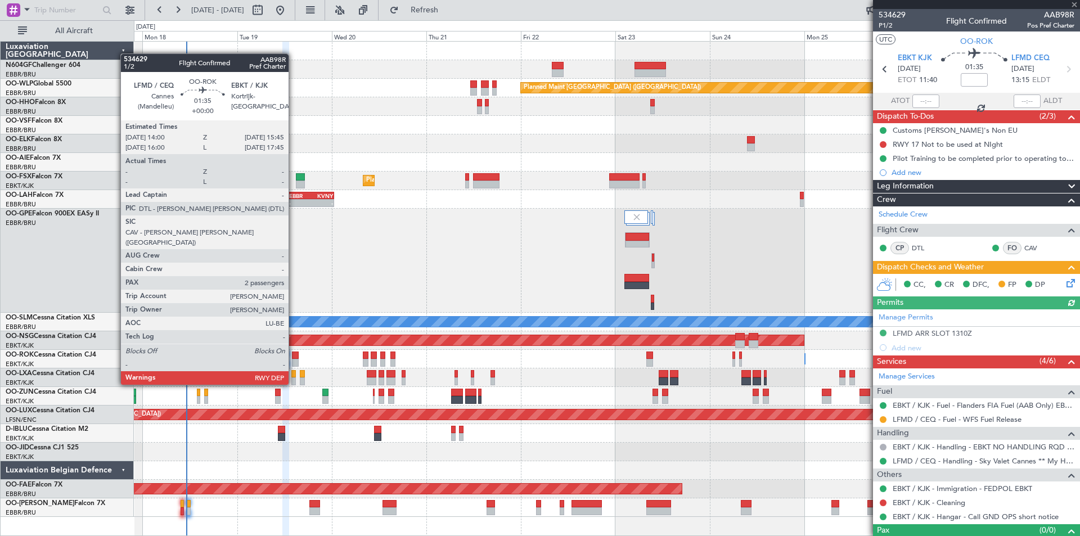
click at [294, 363] on div at bounding box center [295, 363] width 7 height 8
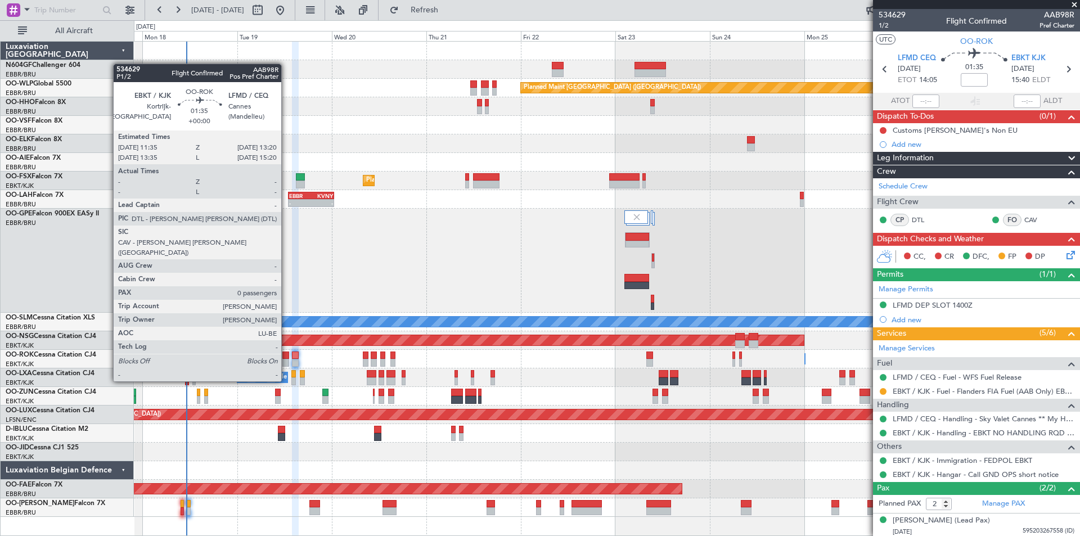
click at [286, 360] on div at bounding box center [285, 363] width 7 height 8
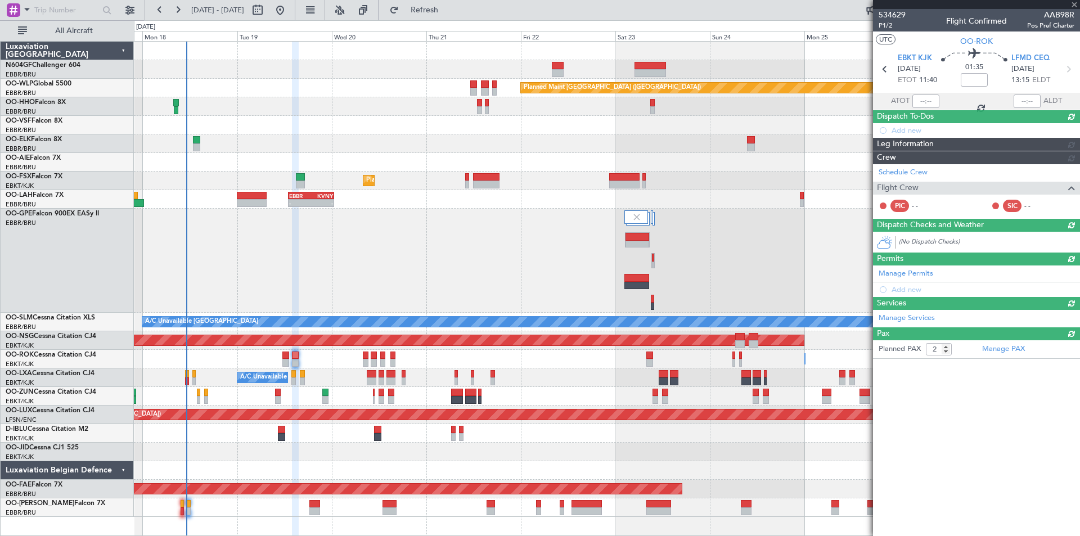
type input "0"
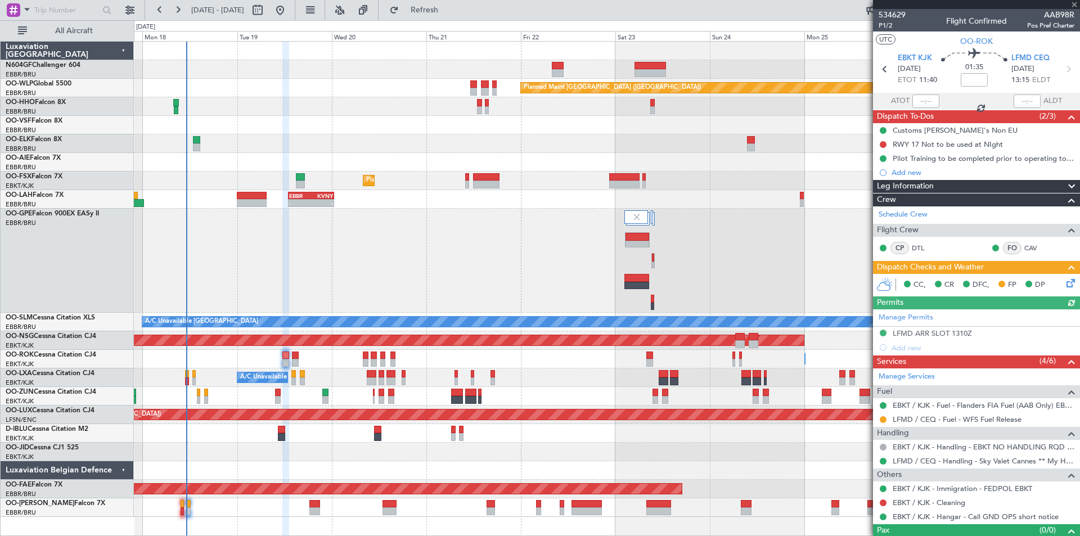
click at [1065, 284] on icon at bounding box center [1069, 281] width 9 height 9
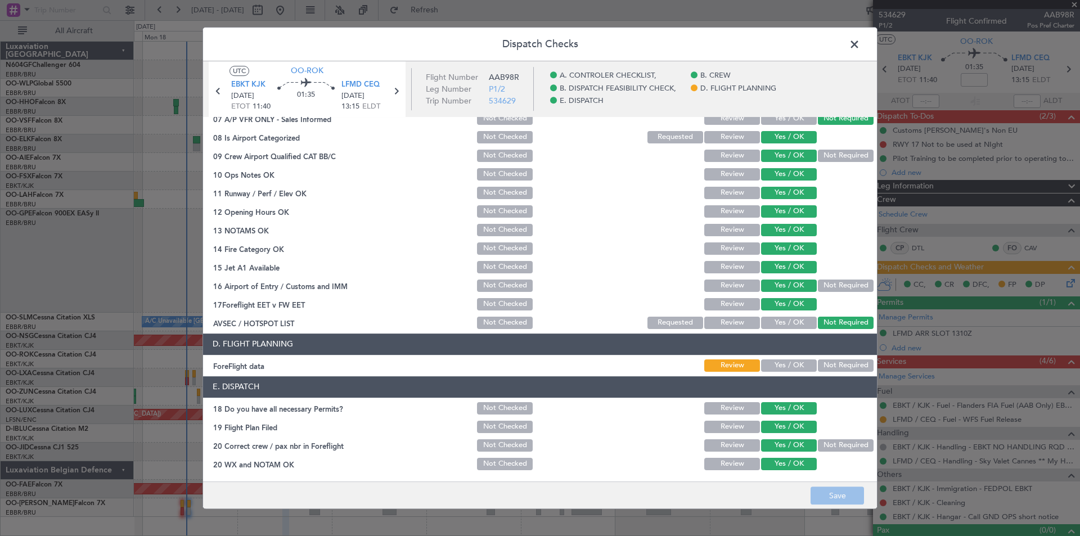
scroll to position [0, 0]
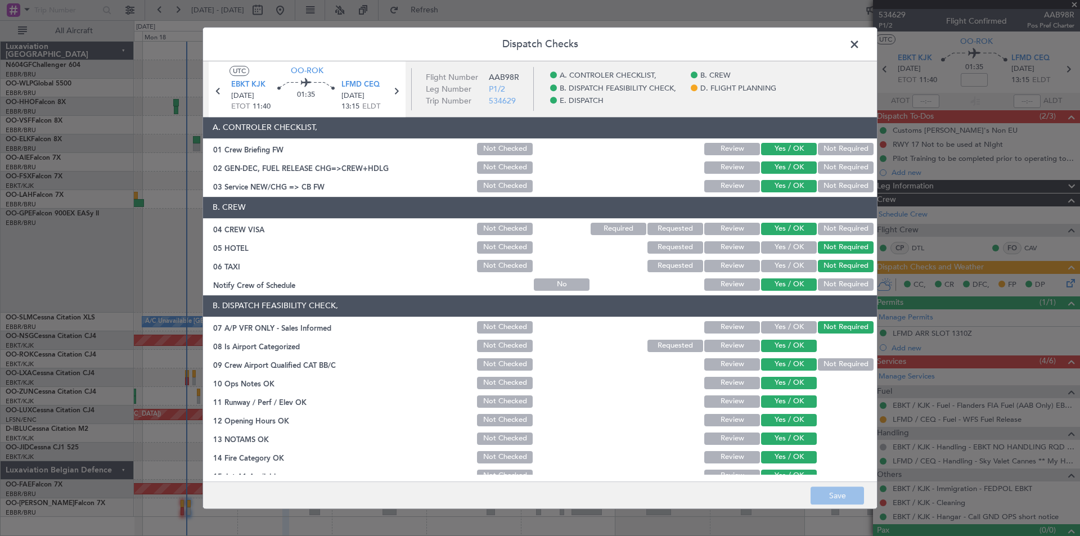
click at [860, 44] on span at bounding box center [860, 47] width 0 height 23
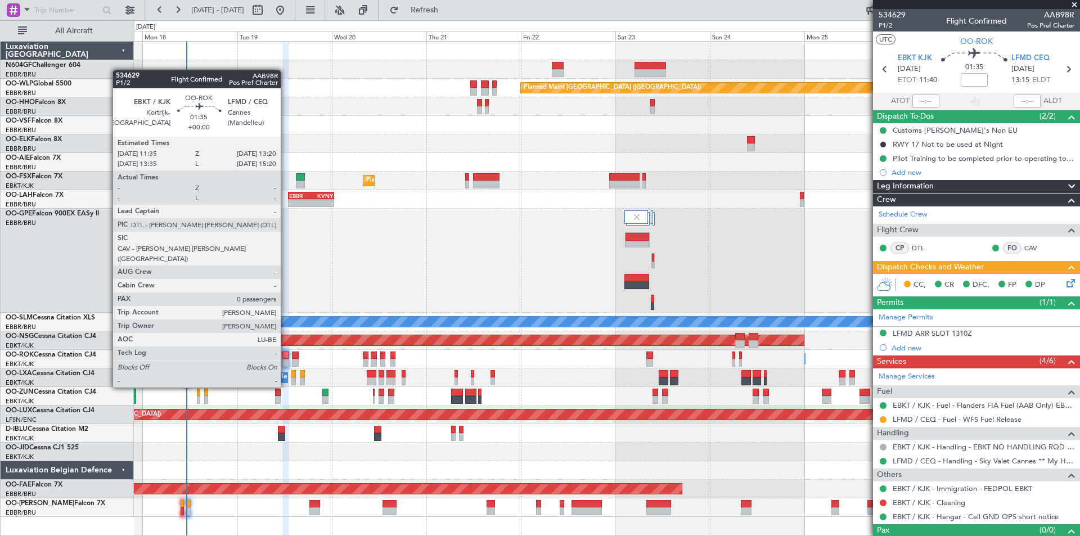
click at [286, 366] on div at bounding box center [285, 363] width 7 height 8
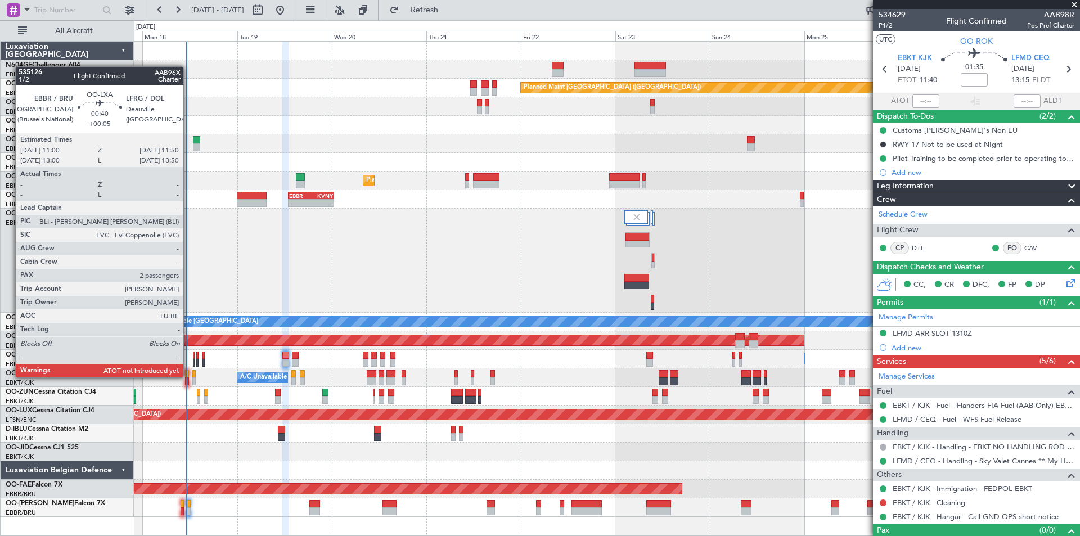
click at [189, 378] on div at bounding box center [186, 382] width 3 height 8
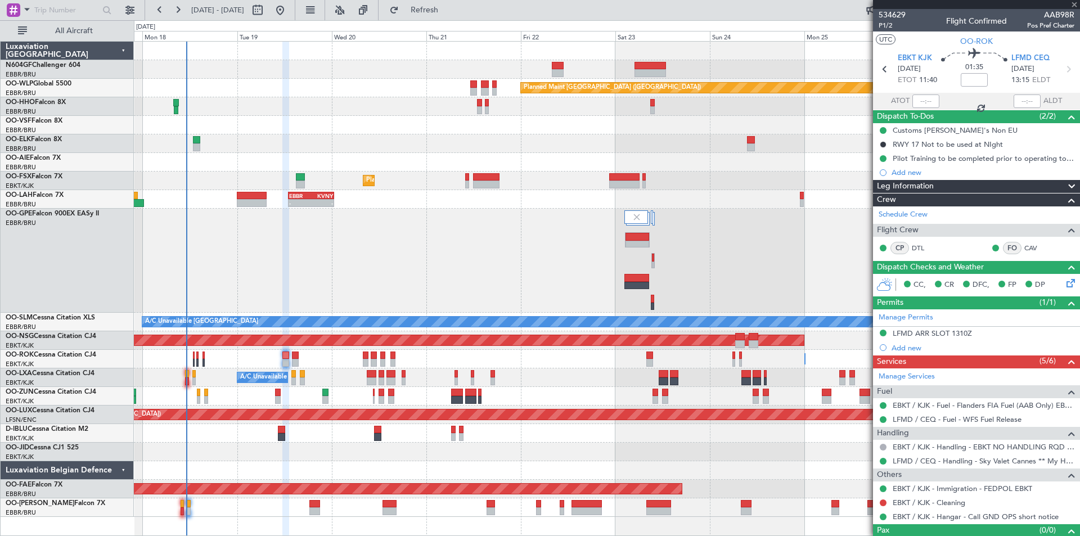
type input "+00:05"
type input "2"
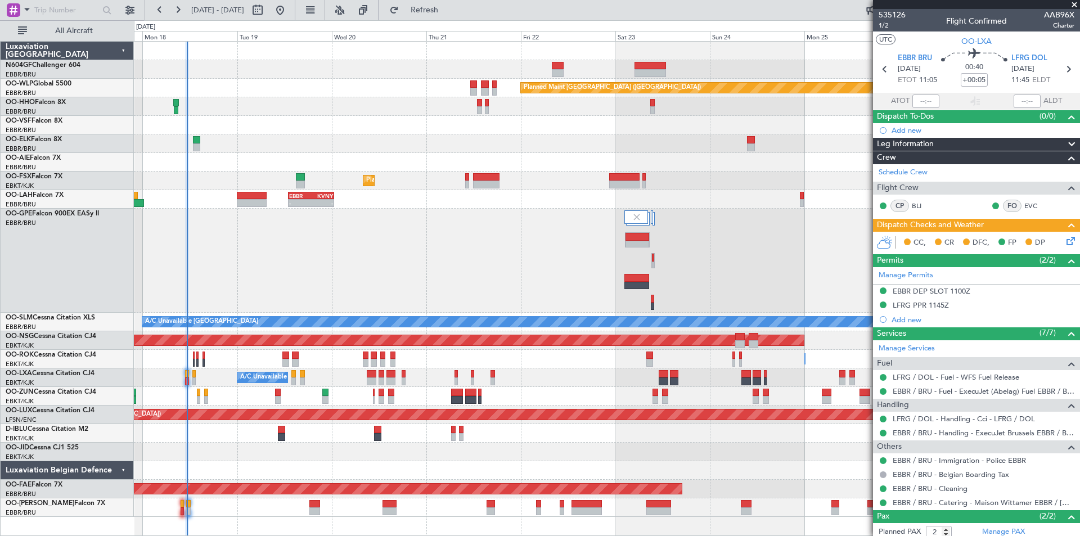
click at [919, 49] on section "EBBR BRU 18/08/2025 ETOT 11:05 00:40 +00:05 LFRG DOL 18/08/2025 11:45 ELDT" at bounding box center [976, 70] width 207 height 44
click at [919, 56] on span "EBBR BRU" at bounding box center [915, 58] width 34 height 11
click at [921, 59] on span "EBBR BRU" at bounding box center [915, 58] width 34 height 11
type input "11:16"
